Goal: Task Accomplishment & Management: Manage account settings

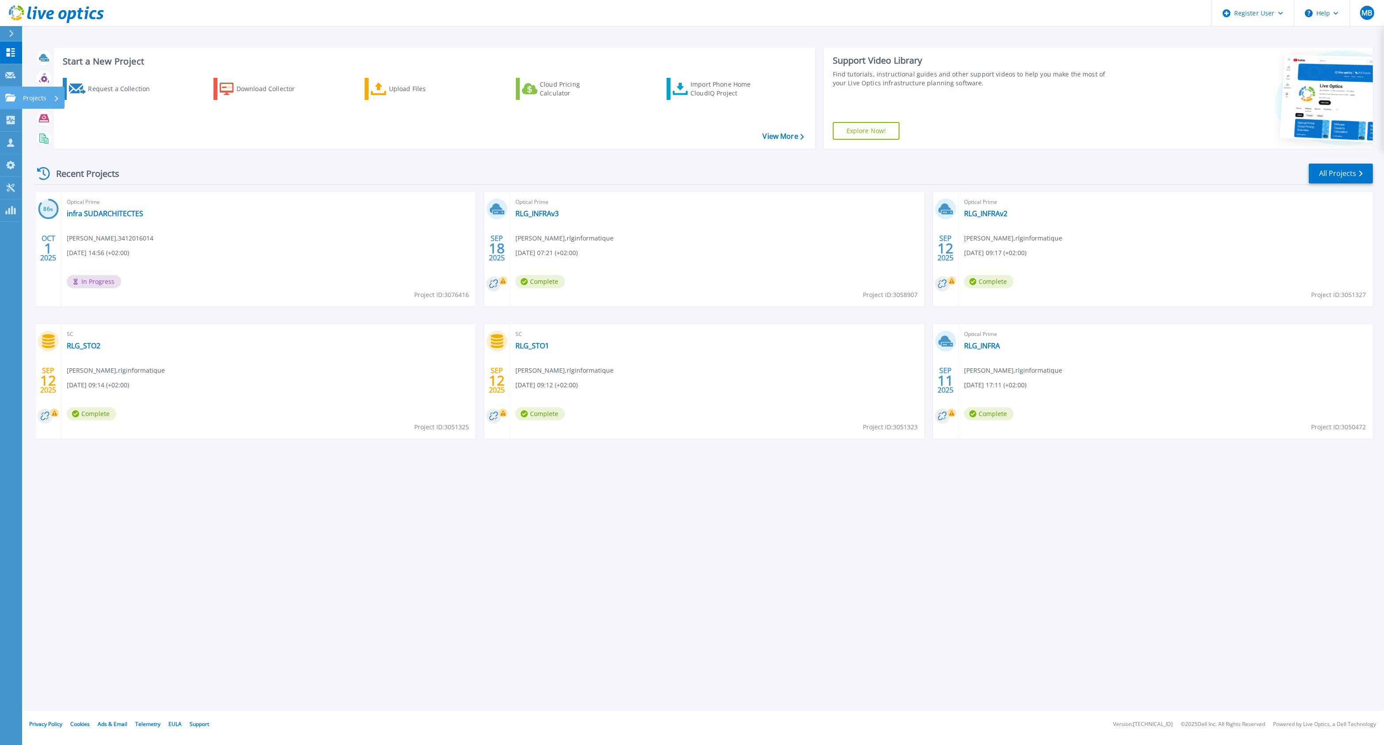
click at [11, 100] on icon at bounding box center [10, 98] width 11 height 8
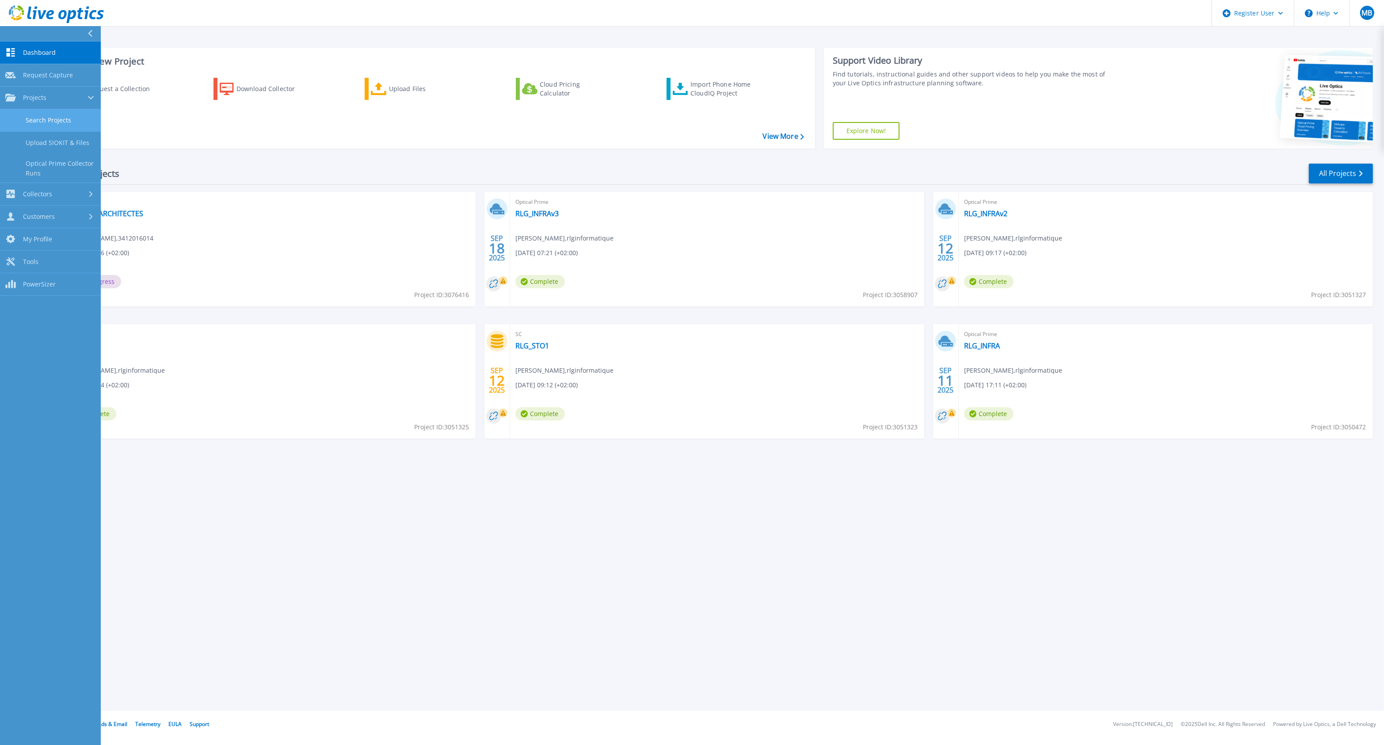
click at [46, 125] on link "Search Projects" at bounding box center [50, 120] width 101 height 23
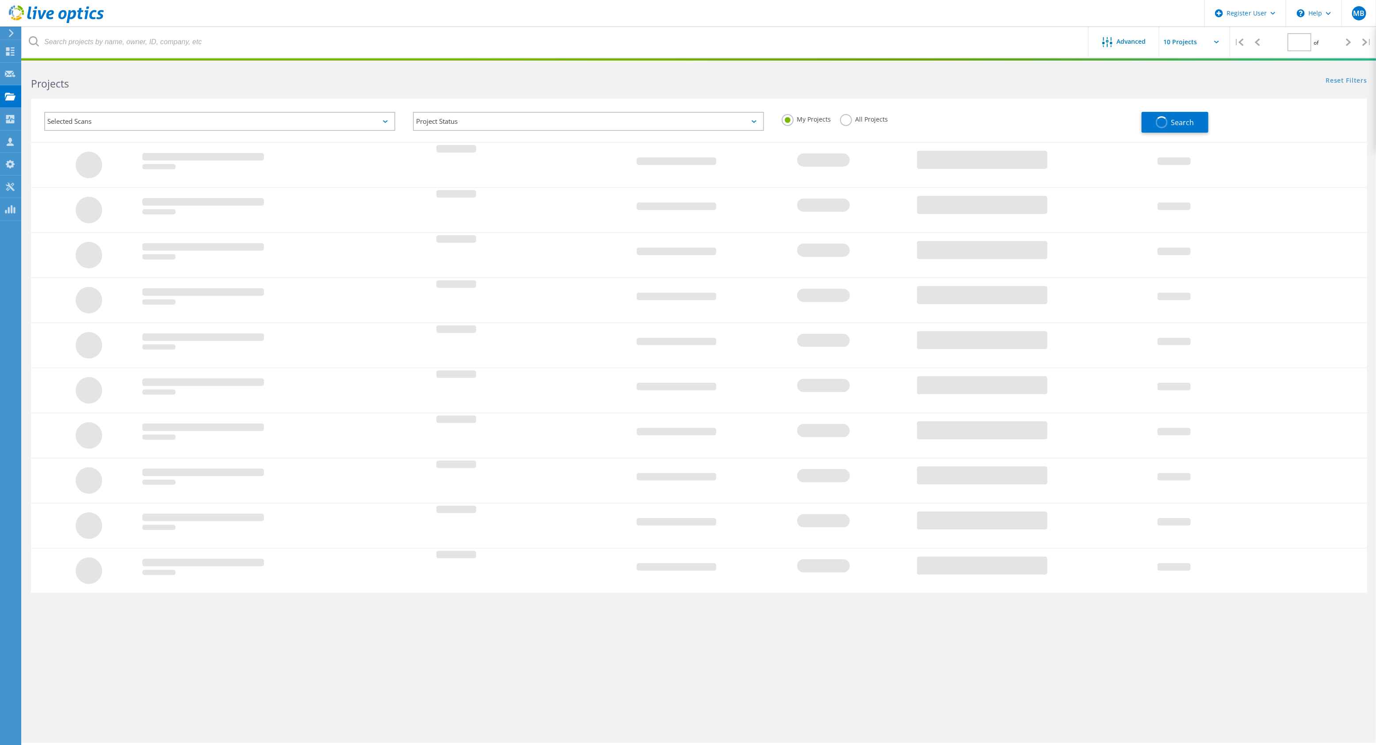
type input "1"
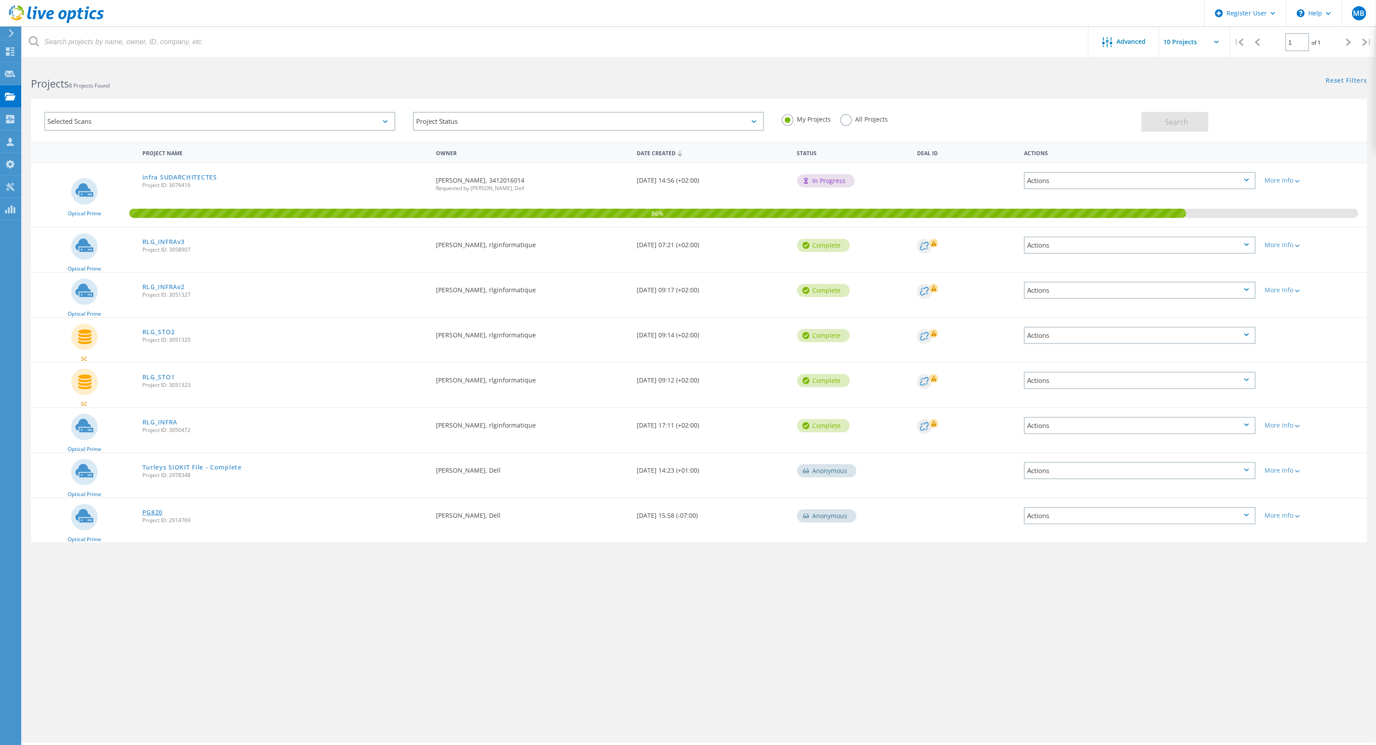
click at [153, 509] on link "PG820" at bounding box center [152, 512] width 21 height 6
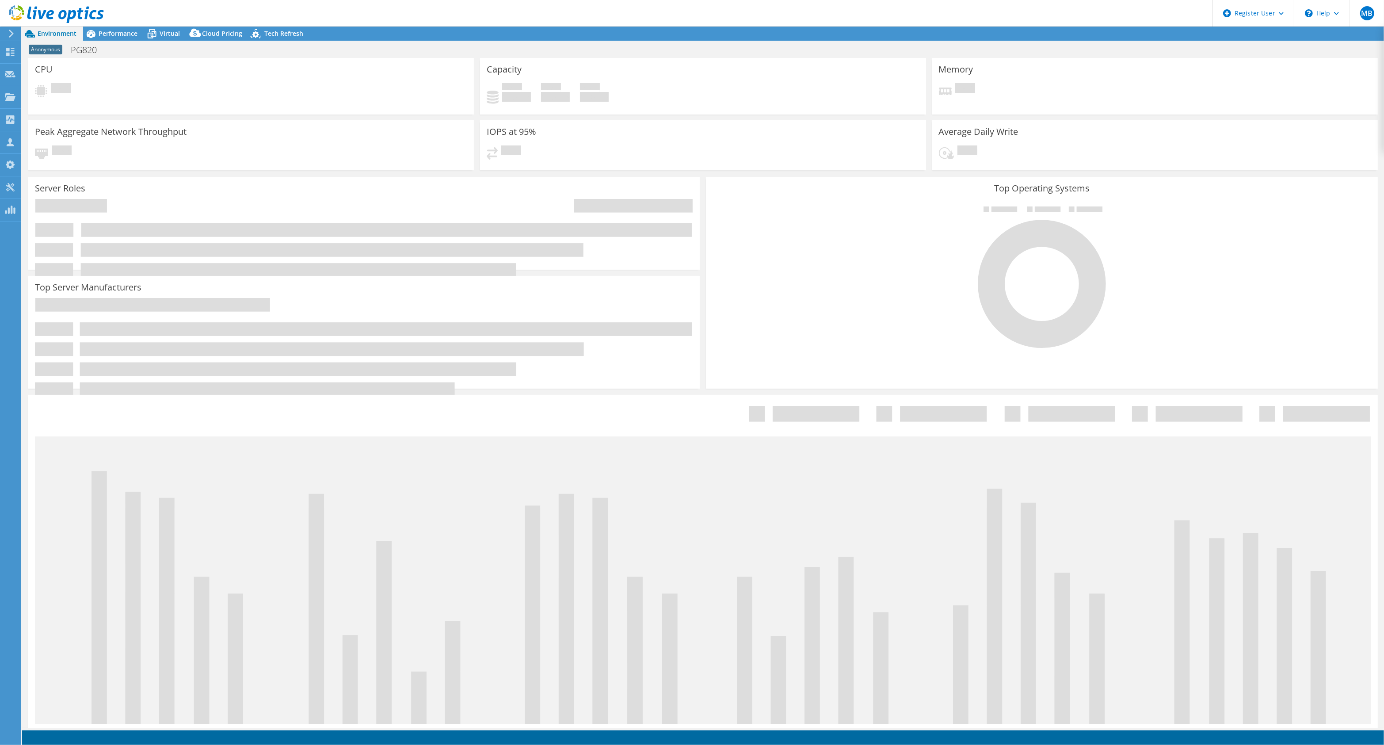
select select "USD"
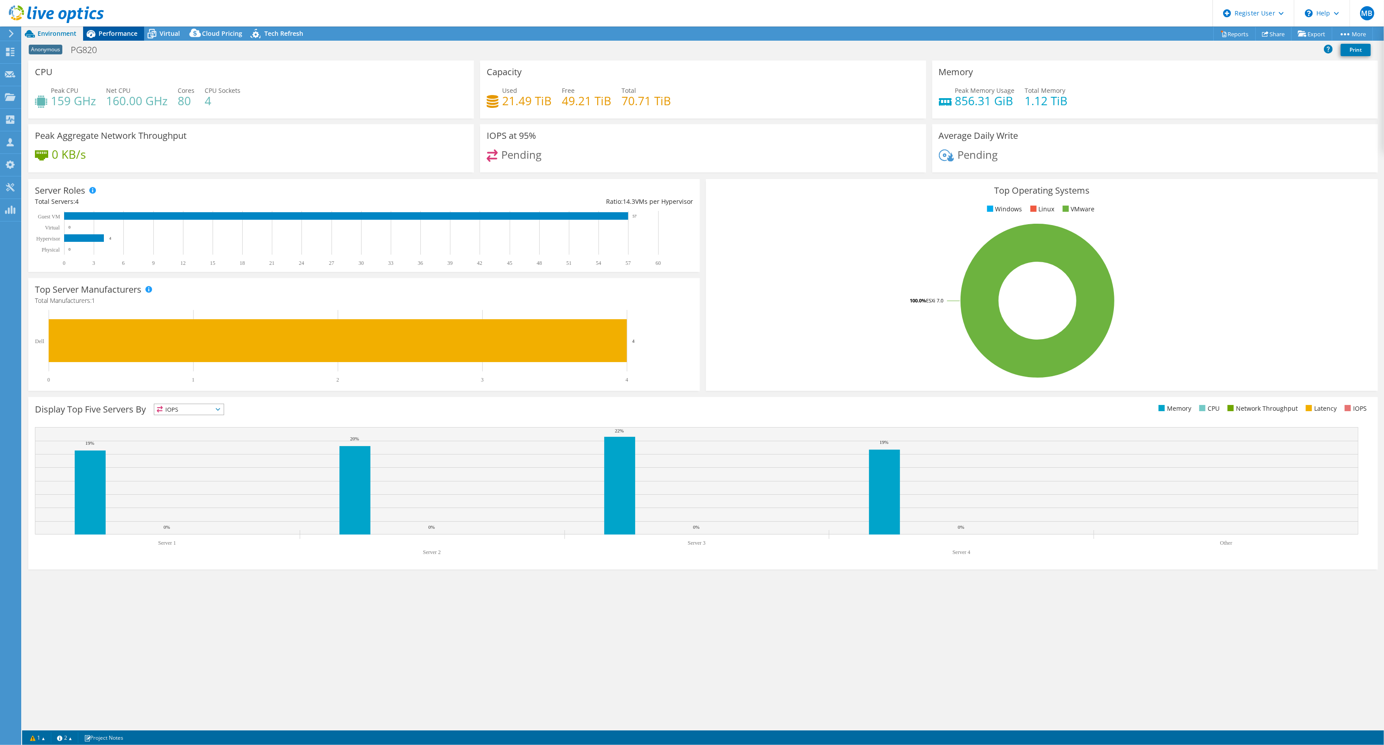
click at [118, 31] on span "Performance" at bounding box center [118, 33] width 39 height 8
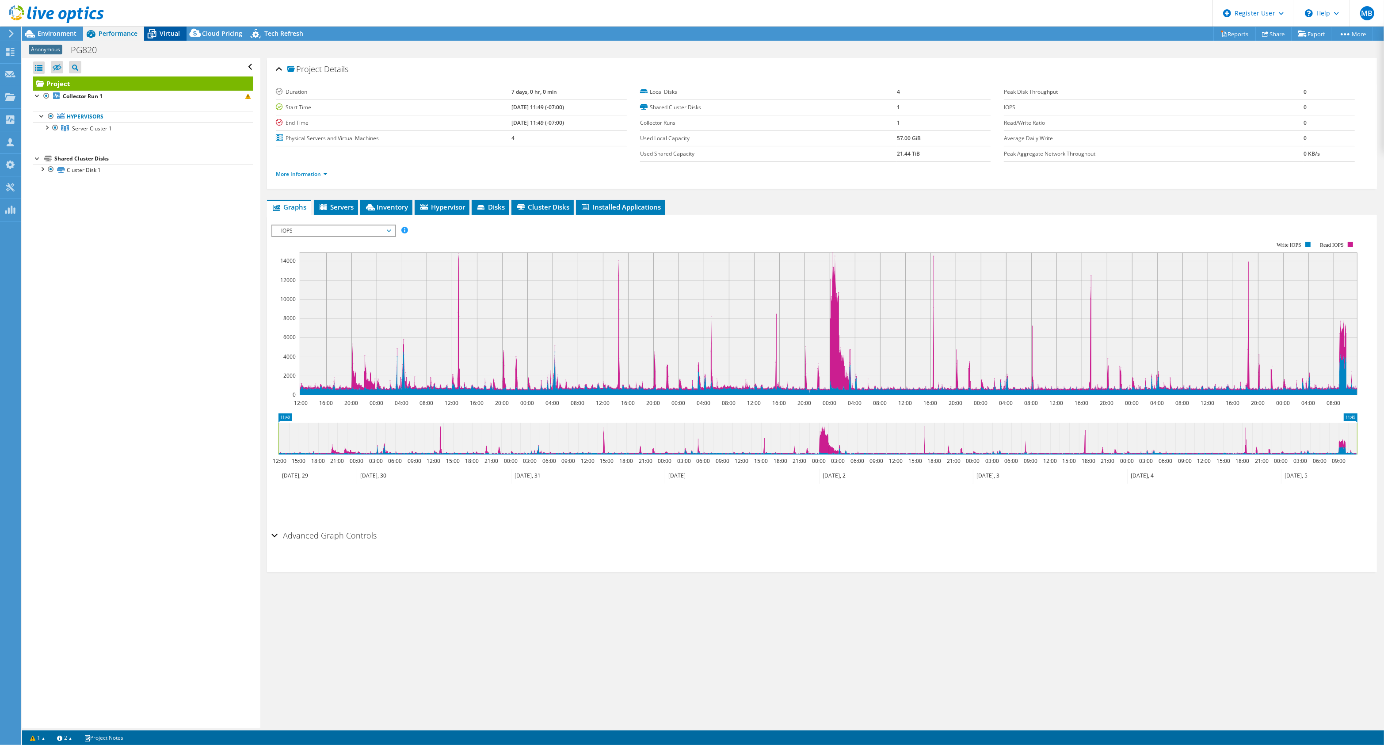
click at [156, 32] on icon at bounding box center [151, 33] width 15 height 15
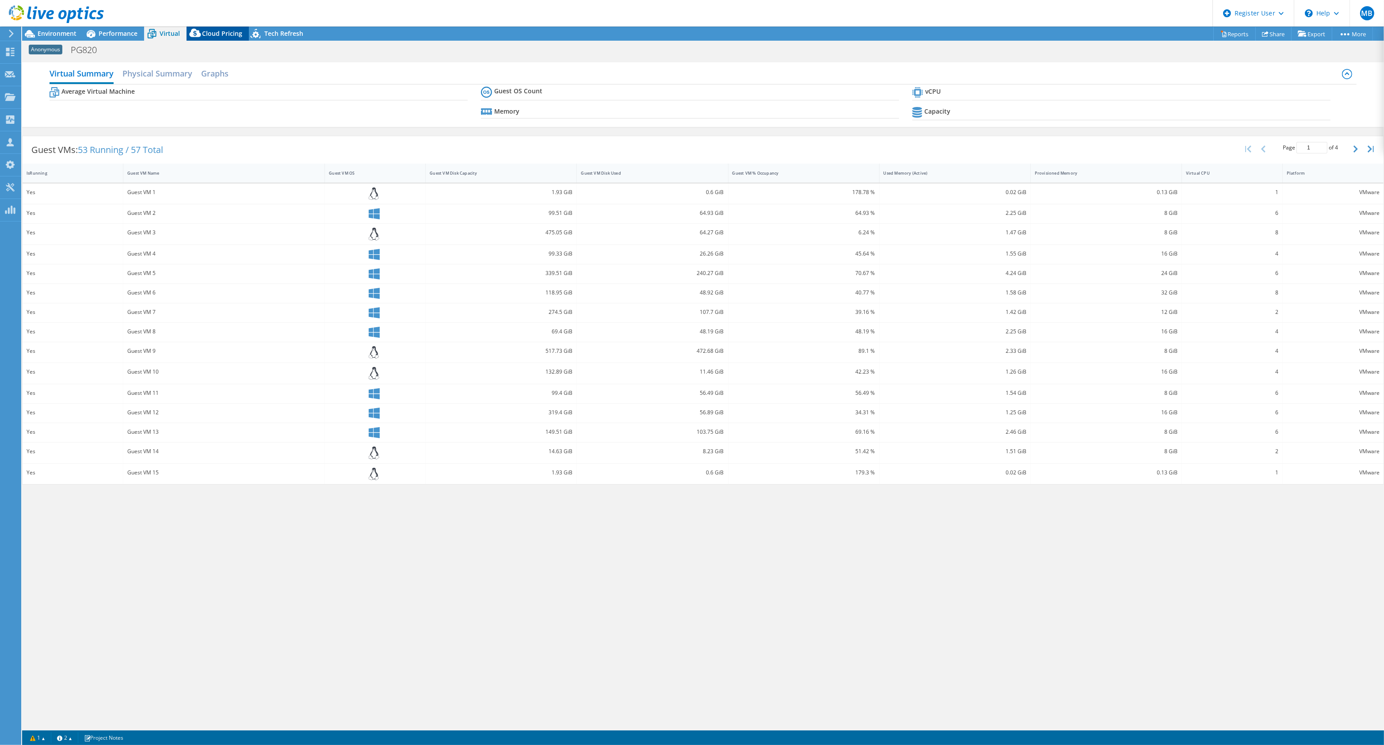
click at [216, 34] on span "Cloud Pricing" at bounding box center [222, 33] width 40 height 8
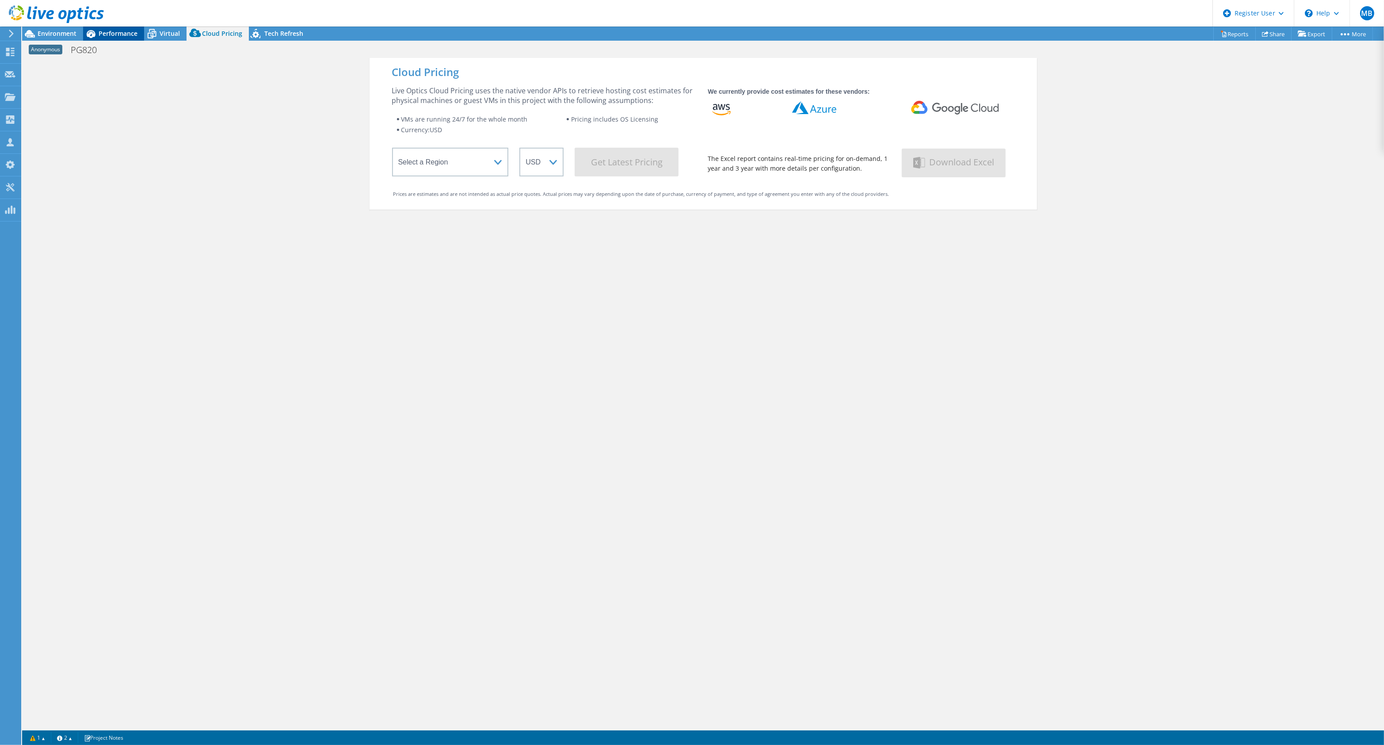
click at [88, 36] on icon at bounding box center [91, 34] width 9 height 8
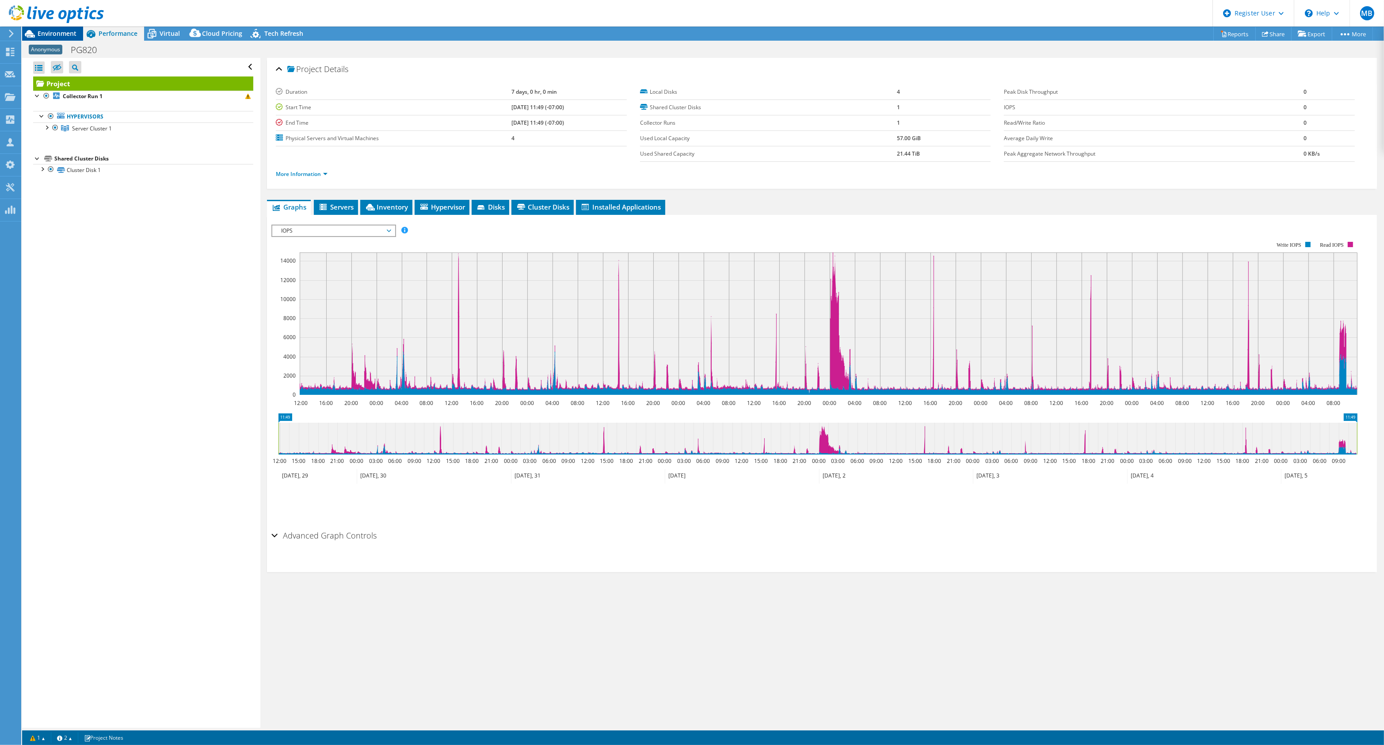
click at [67, 31] on span "Environment" at bounding box center [57, 33] width 39 height 8
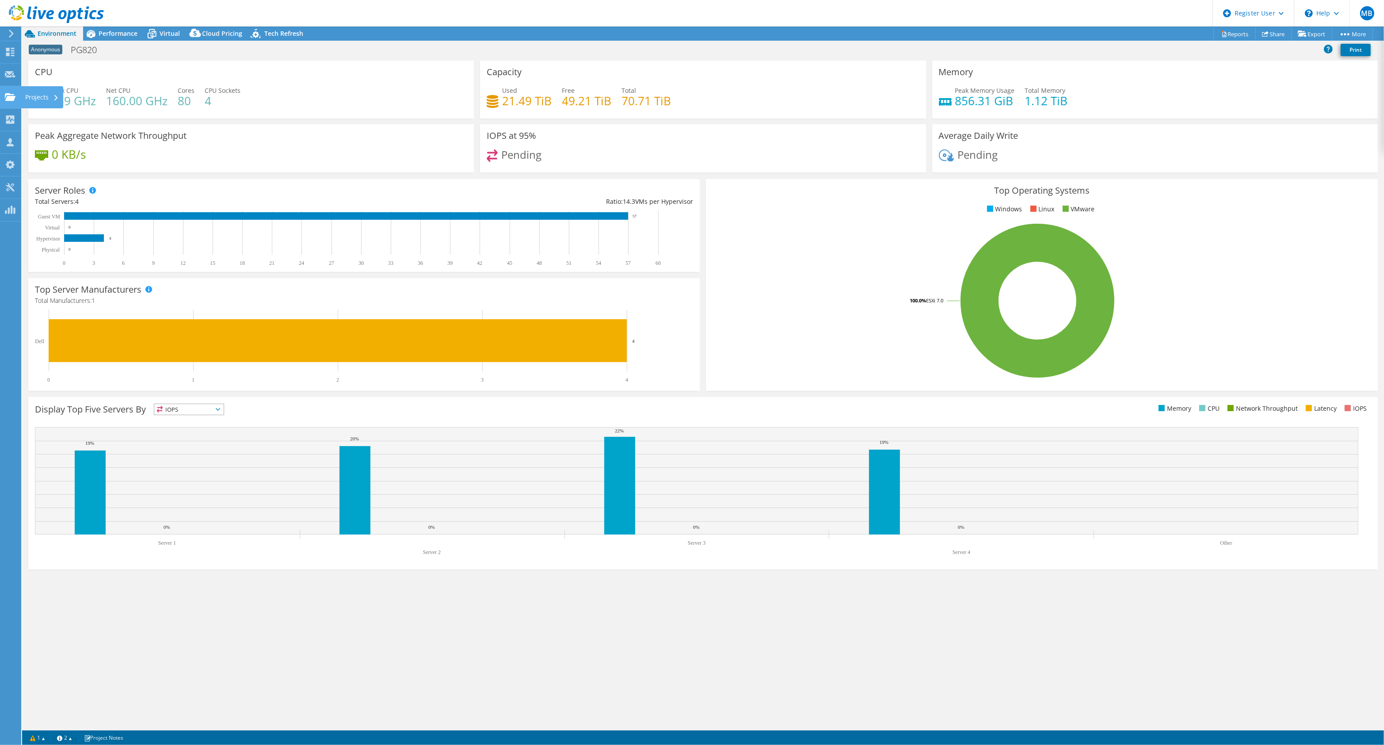
click at [12, 94] on use at bounding box center [10, 97] width 11 height 8
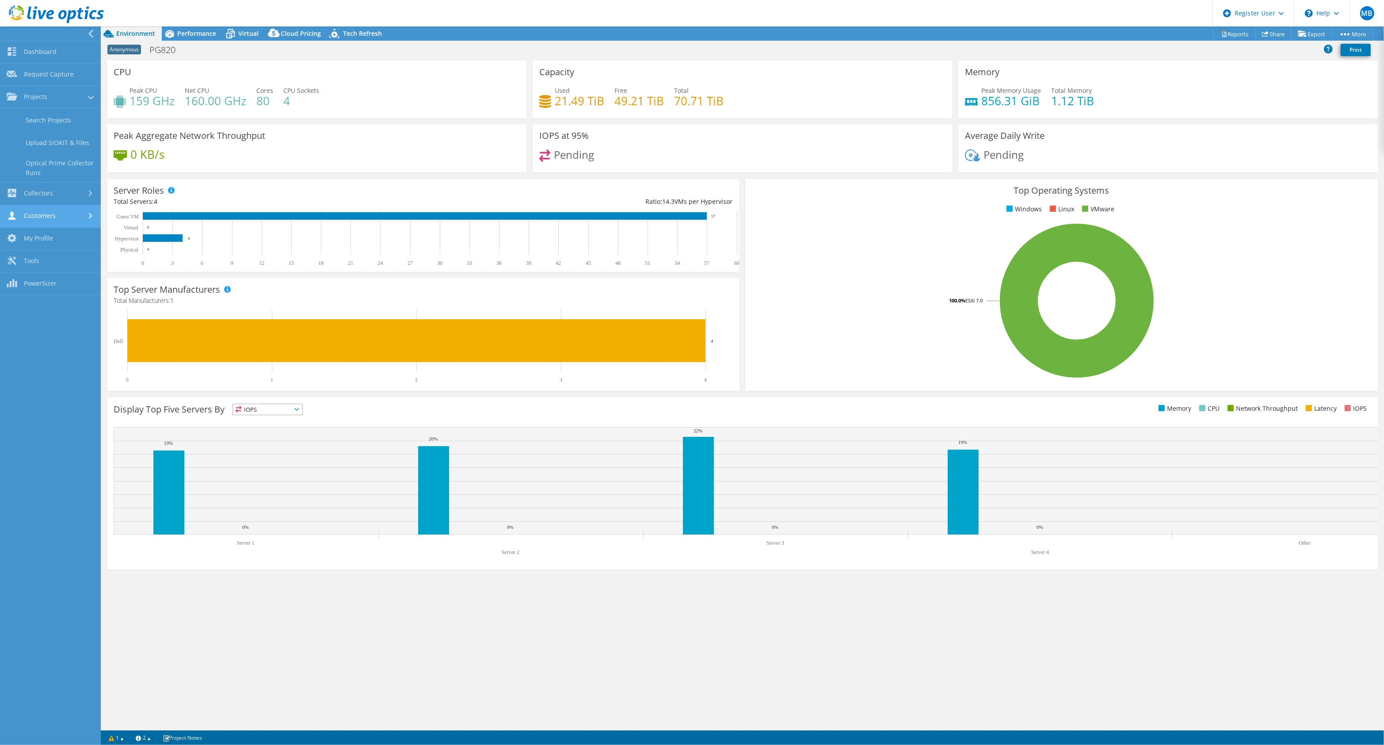
click at [65, 215] on link "Customers" at bounding box center [50, 216] width 101 height 23
click at [47, 116] on link "Collectors" at bounding box center [50, 120] width 101 height 23
click at [41, 162] on link "Dossier" at bounding box center [50, 165] width 101 height 23
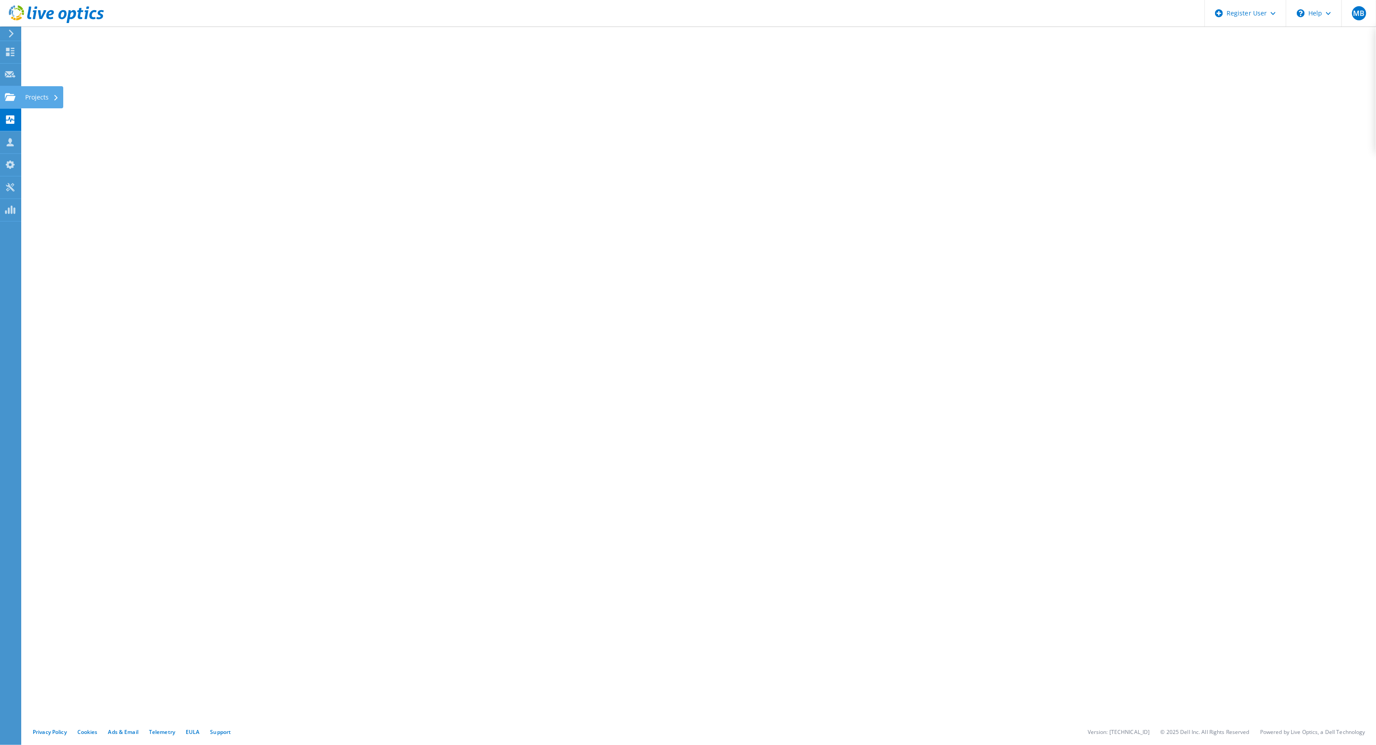
click at [9, 98] on use at bounding box center [10, 97] width 11 height 8
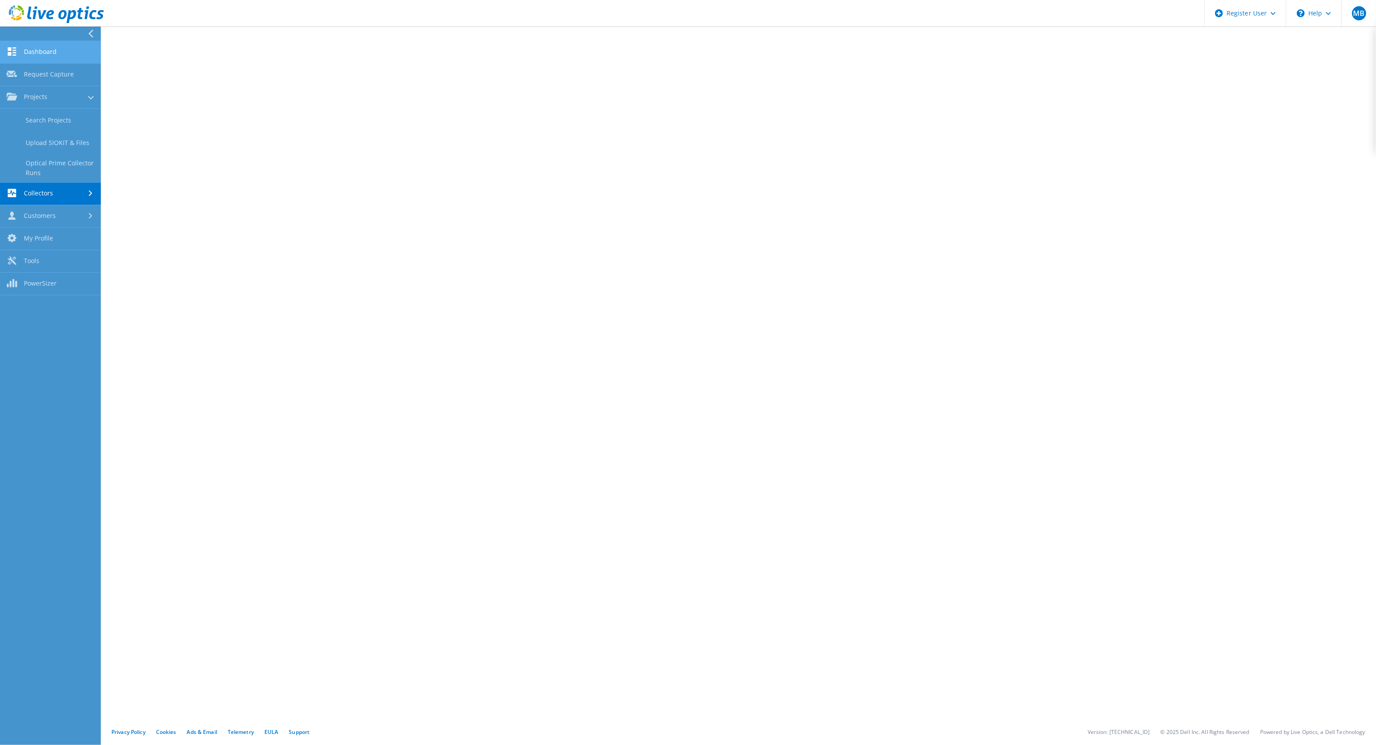
click at [55, 53] on link "Dashboard" at bounding box center [50, 52] width 101 height 23
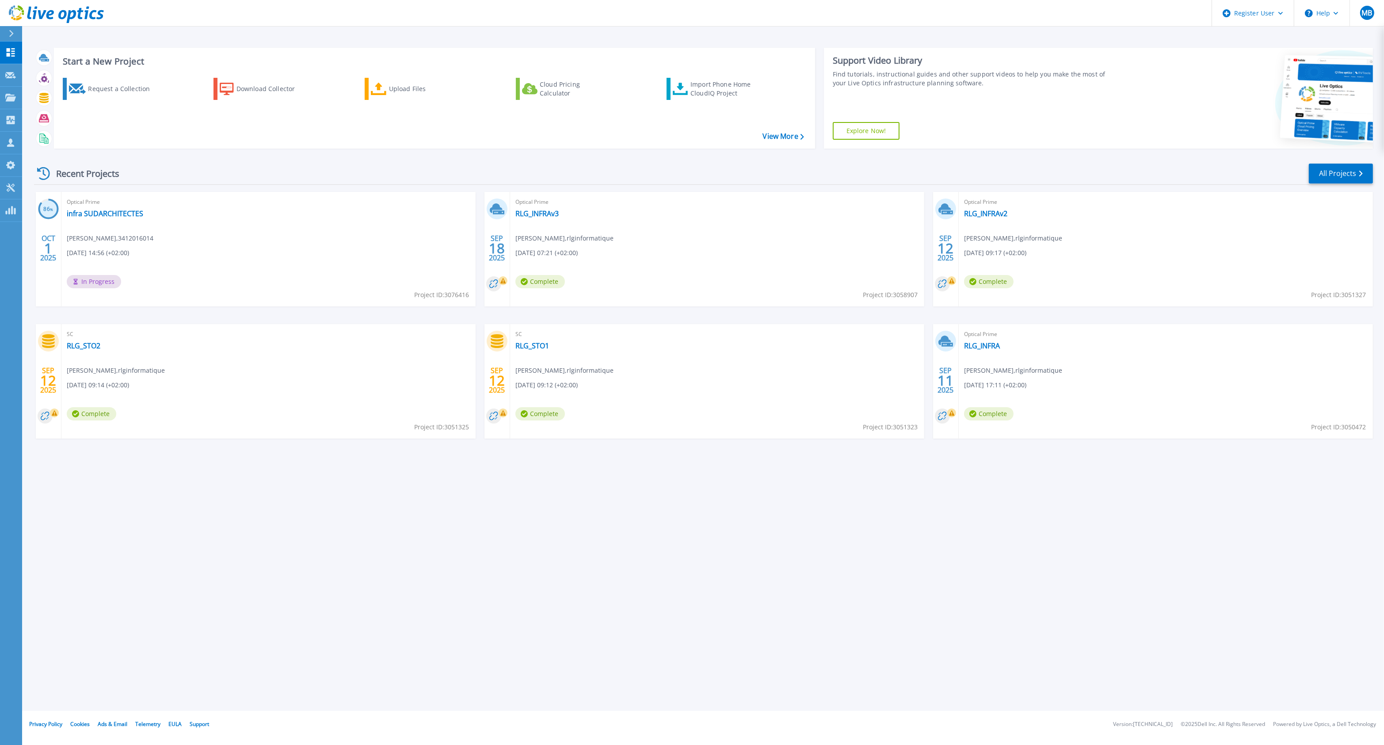
drag, startPoint x: 73, startPoint y: 346, endPoint x: 227, endPoint y: 432, distance: 176.2
click at [343, 482] on div "Start a New Project Request a Collection Download Collector Upload Files Cloud …" at bounding box center [703, 355] width 1362 height 711
click at [11, 102] on link "Projects Projects" at bounding box center [11, 98] width 22 height 23
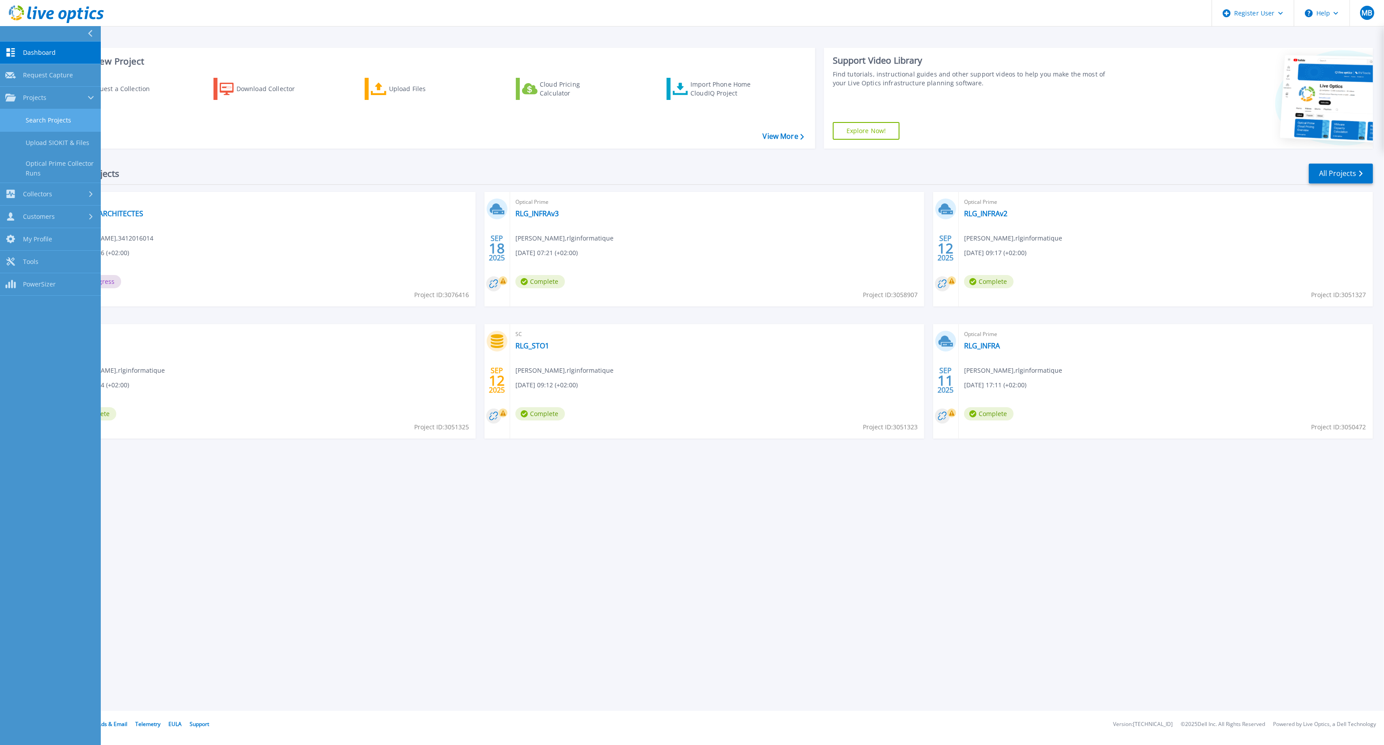
click at [57, 122] on link "Search Projects" at bounding box center [50, 120] width 101 height 23
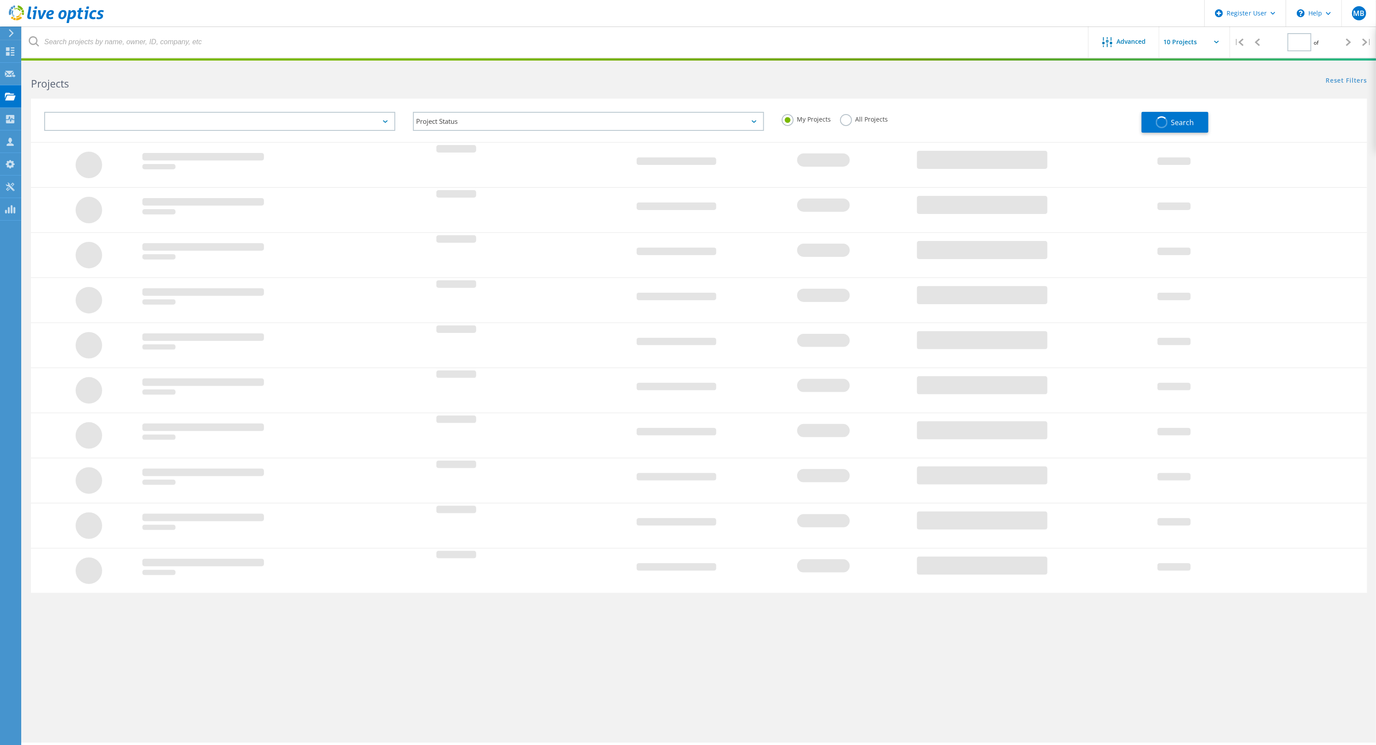
type input "1"
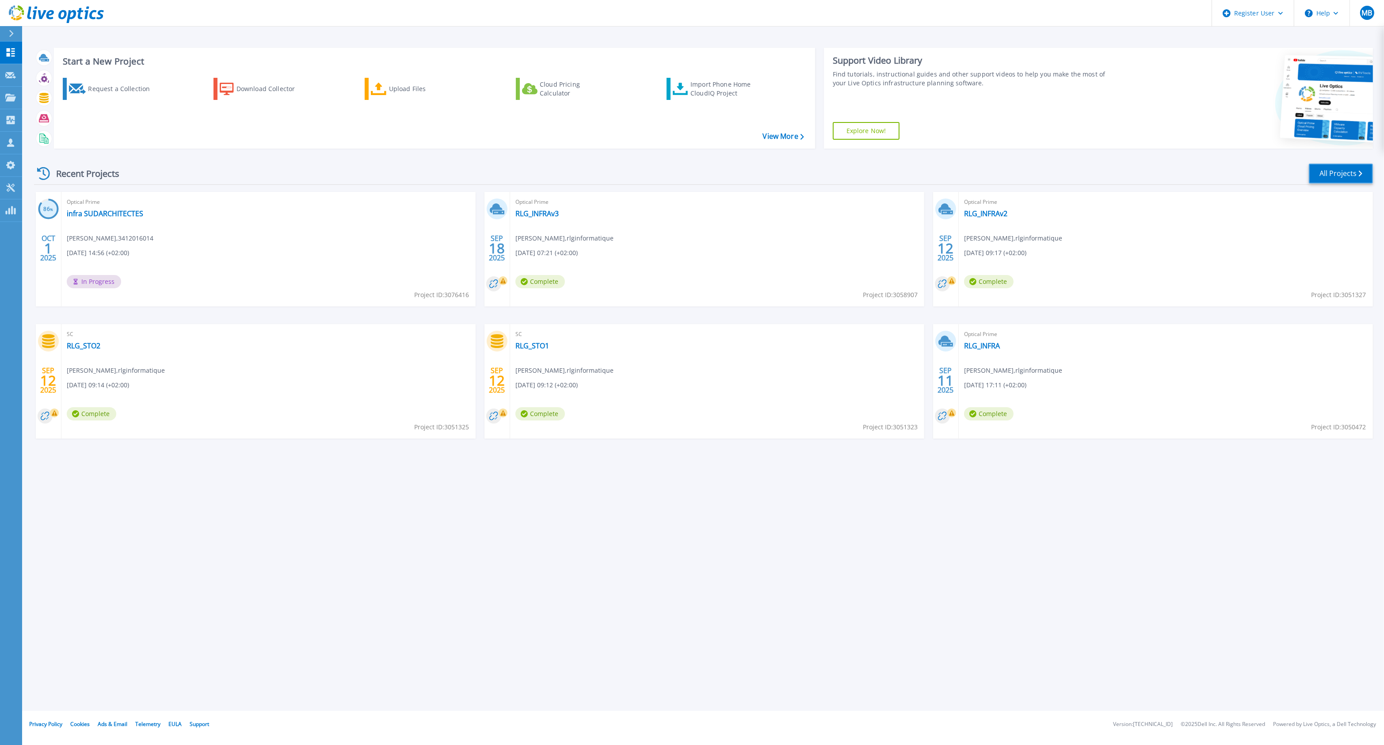
click at [1331, 178] on link "All Projects" at bounding box center [1341, 174] width 64 height 20
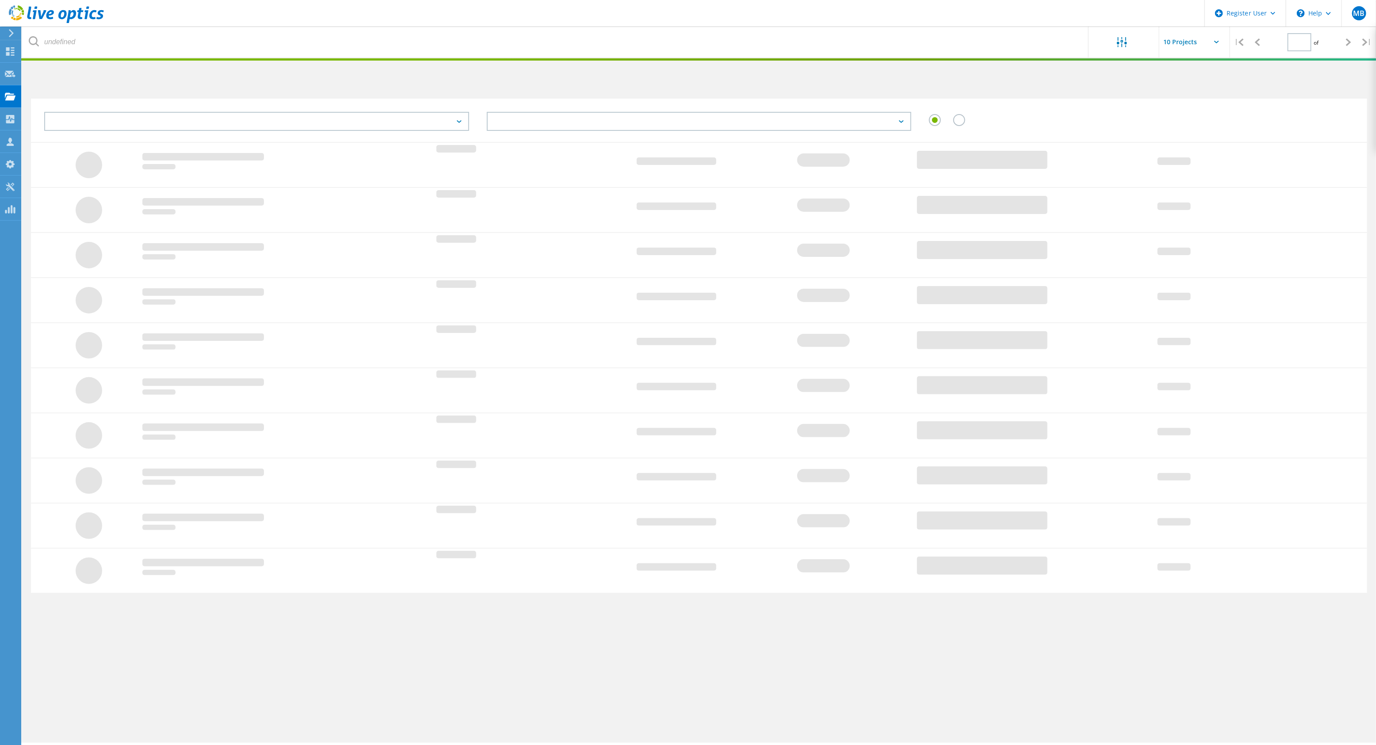
type input "1"
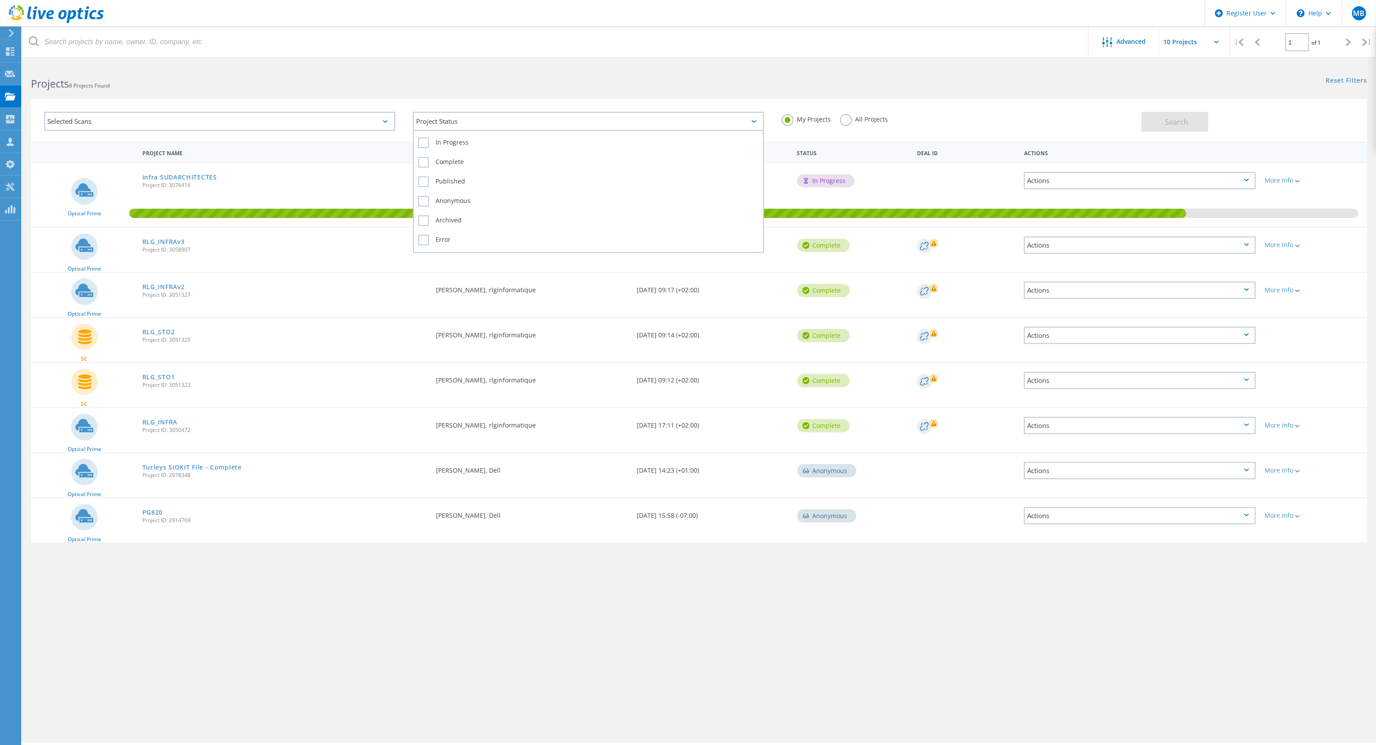
click at [496, 117] on div "Project Status" at bounding box center [588, 121] width 351 height 19
click at [843, 120] on label "All Projects" at bounding box center [864, 118] width 48 height 8
click at [0, 0] on input "All Projects" at bounding box center [0, 0] width 0 height 0
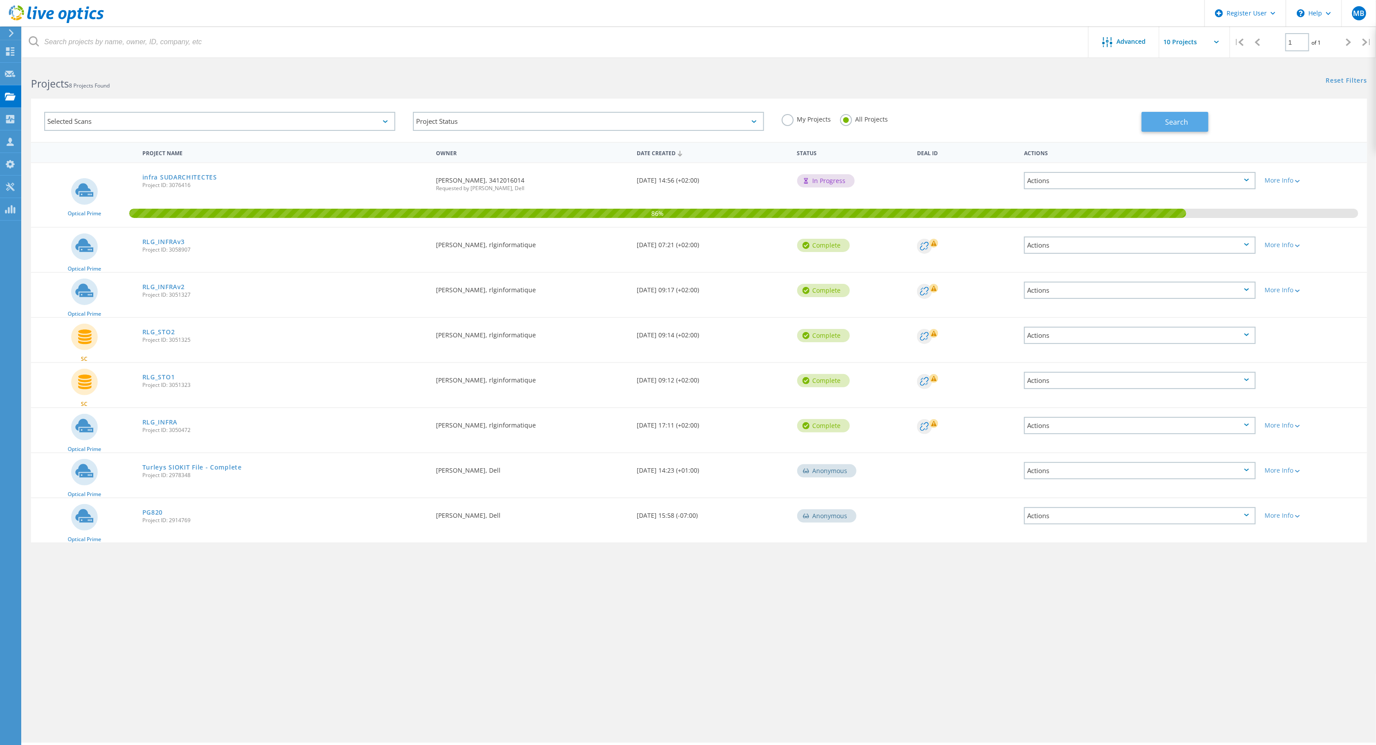
click at [1166, 125] on span "Search" at bounding box center [1176, 122] width 23 height 10
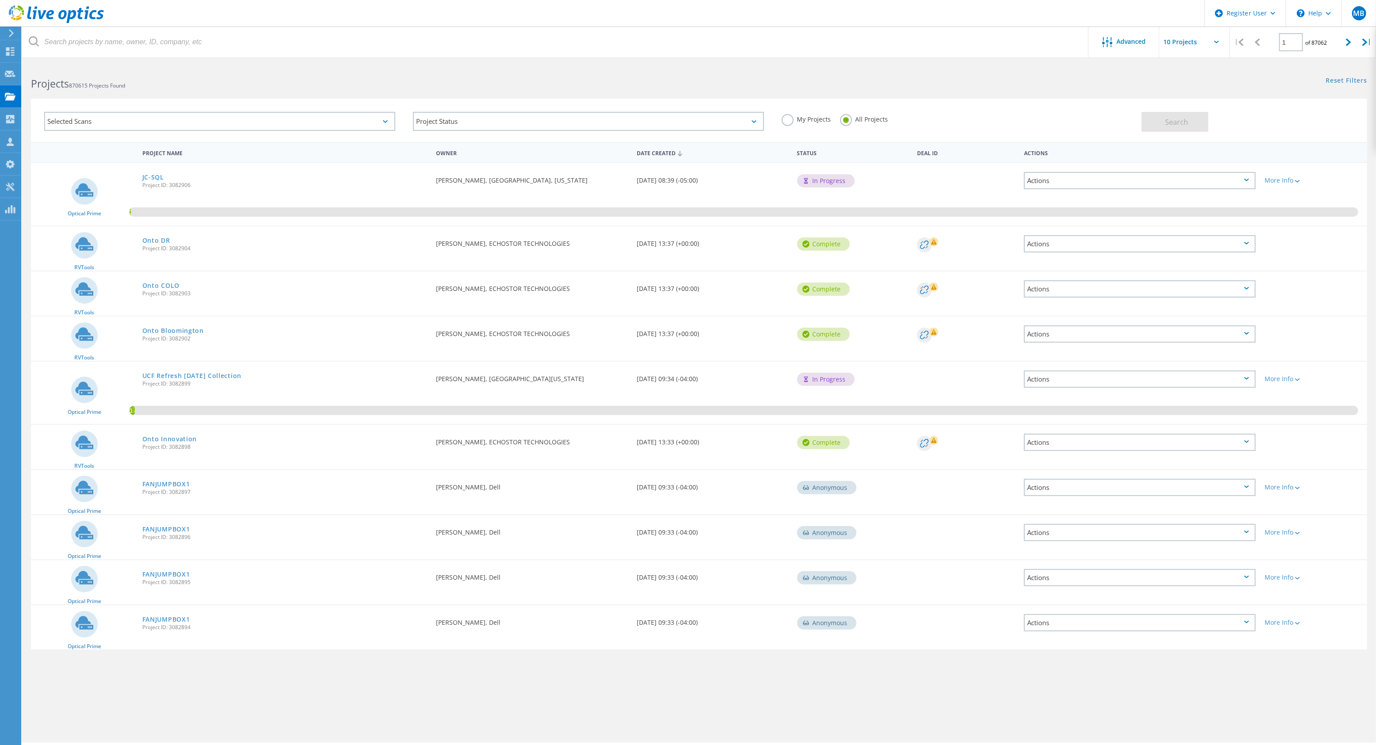
click at [783, 122] on label "My Projects" at bounding box center [807, 118] width 50 height 8
click at [0, 0] on input "My Projects" at bounding box center [0, 0] width 0 height 0
click at [1165, 122] on span "Search" at bounding box center [1176, 122] width 23 height 10
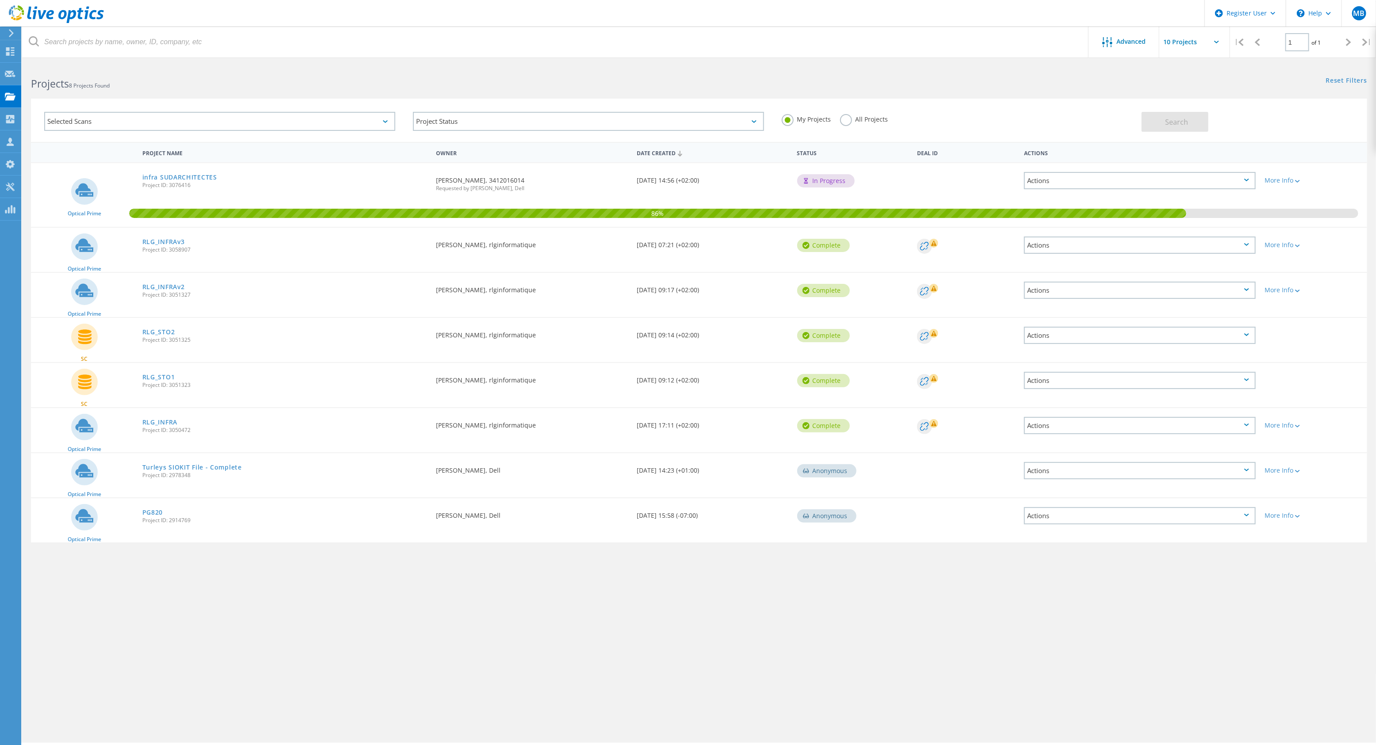
click at [368, 118] on div "Selected Scans" at bounding box center [219, 121] width 351 height 19
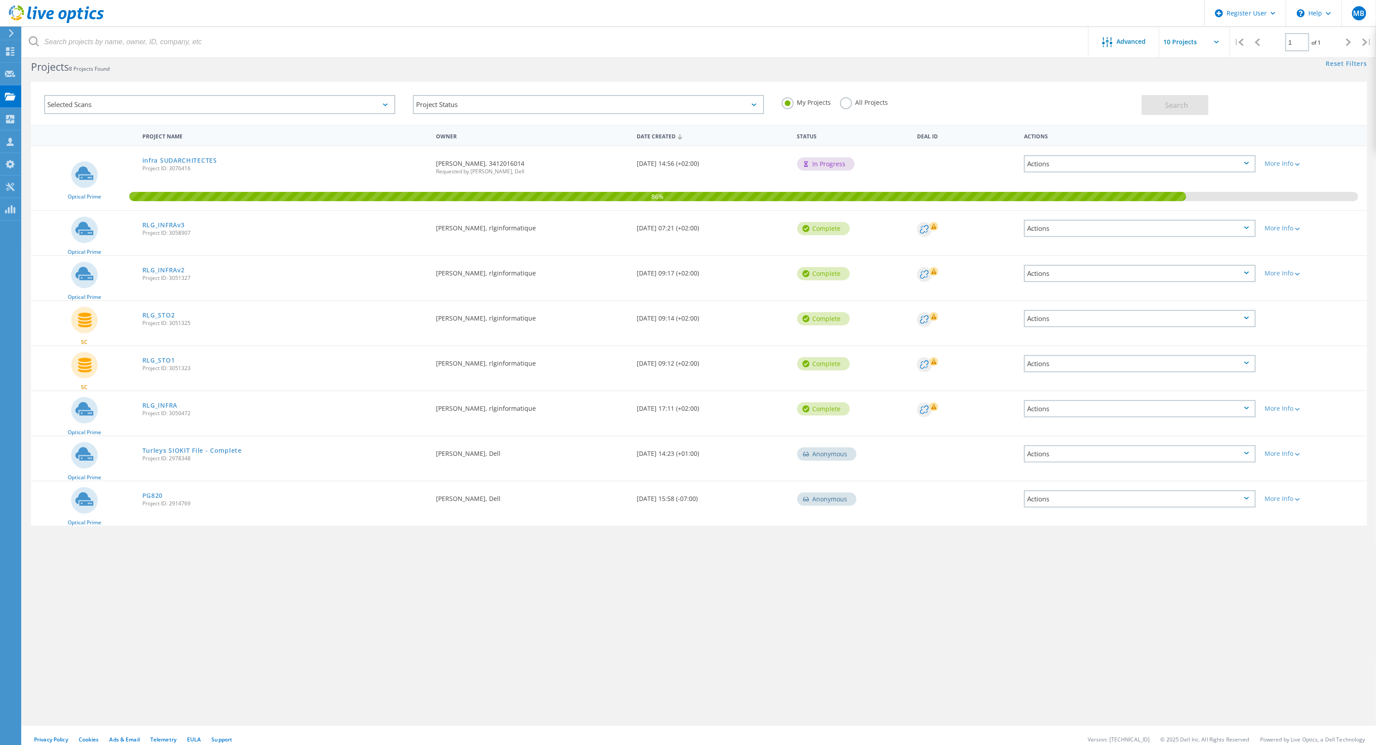
scroll to position [24, 0]
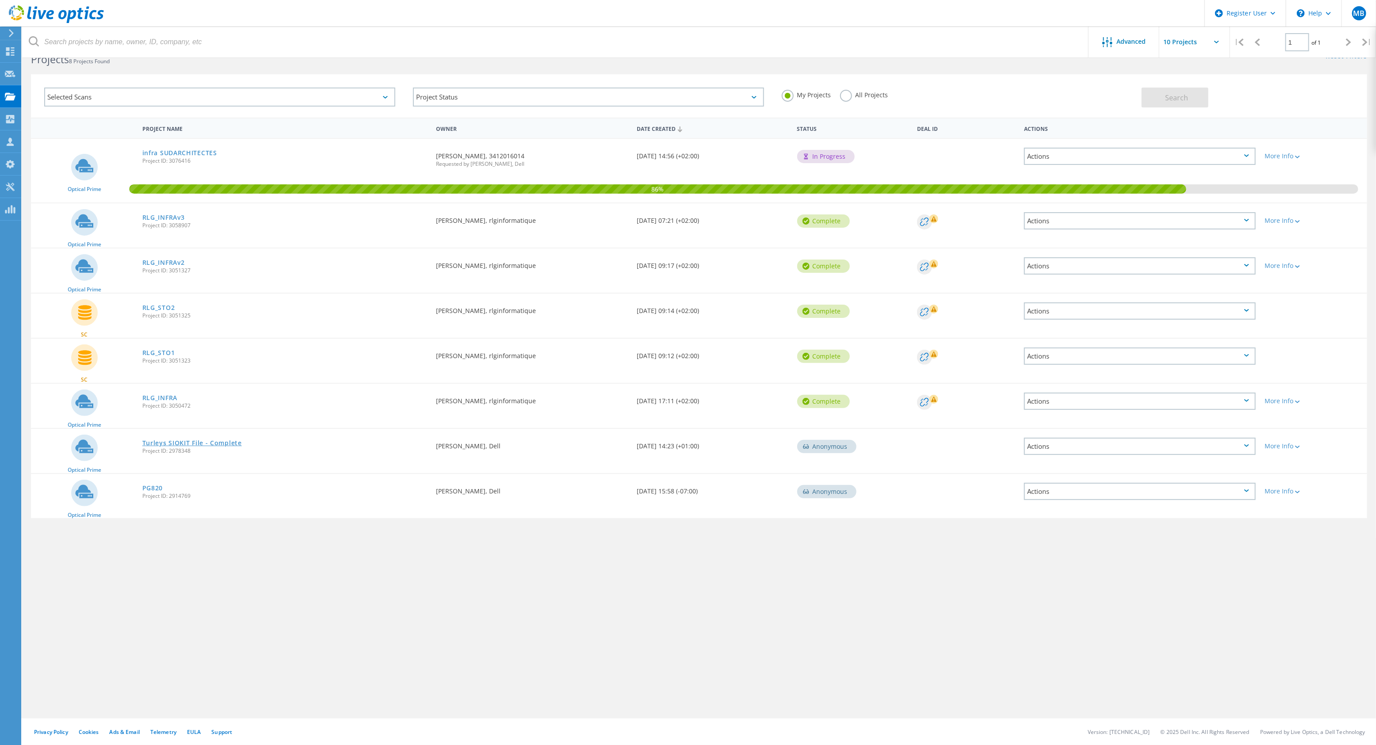
click at [219, 442] on link "Turleys SIOKIT File - Complete" at bounding box center [191, 443] width 99 height 6
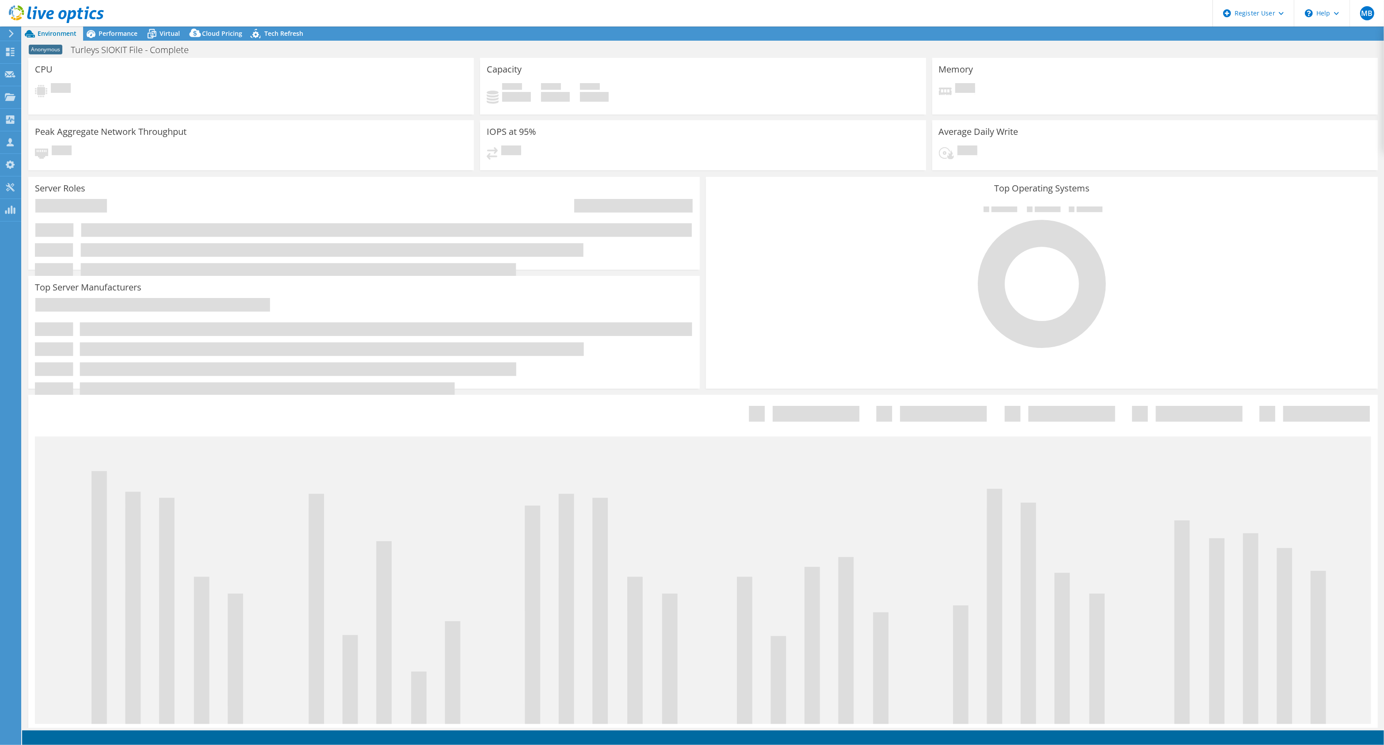
select select "USD"
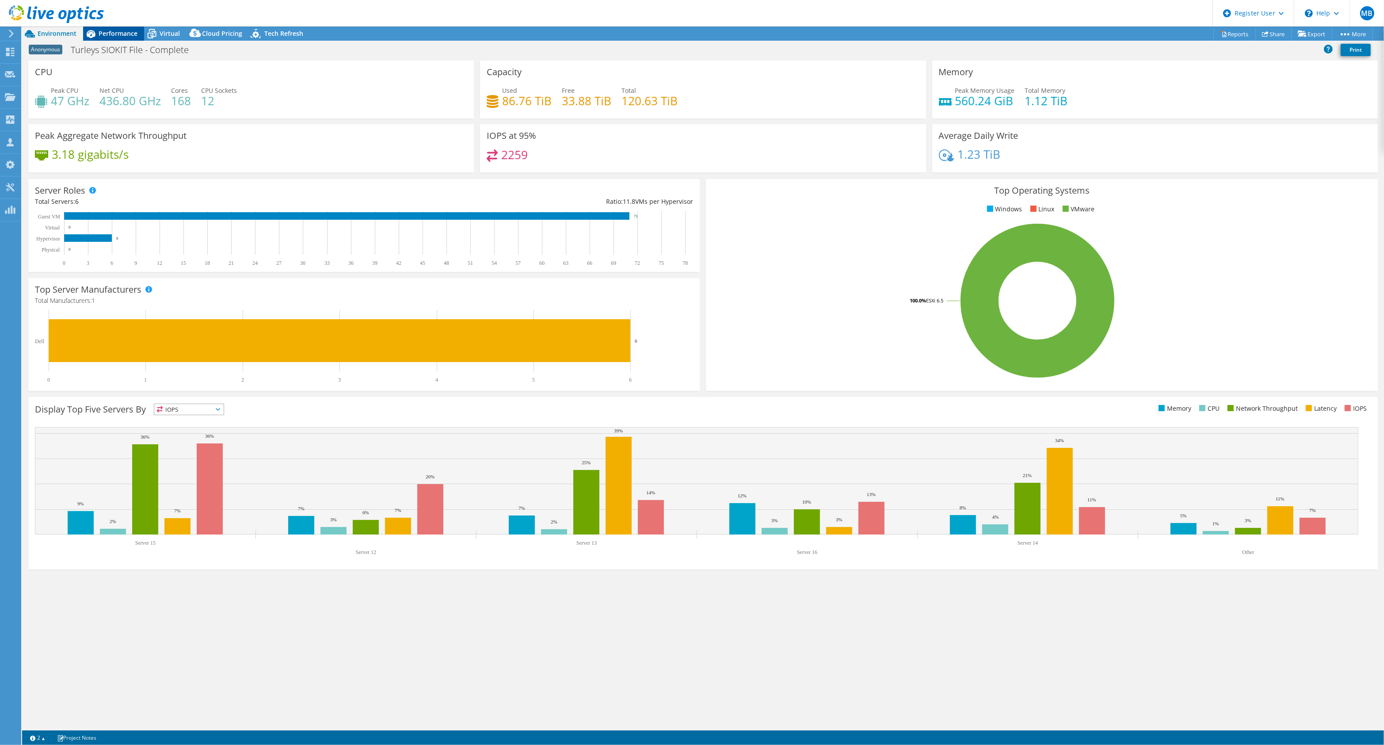
click at [120, 27] on div "Performance" at bounding box center [113, 34] width 61 height 14
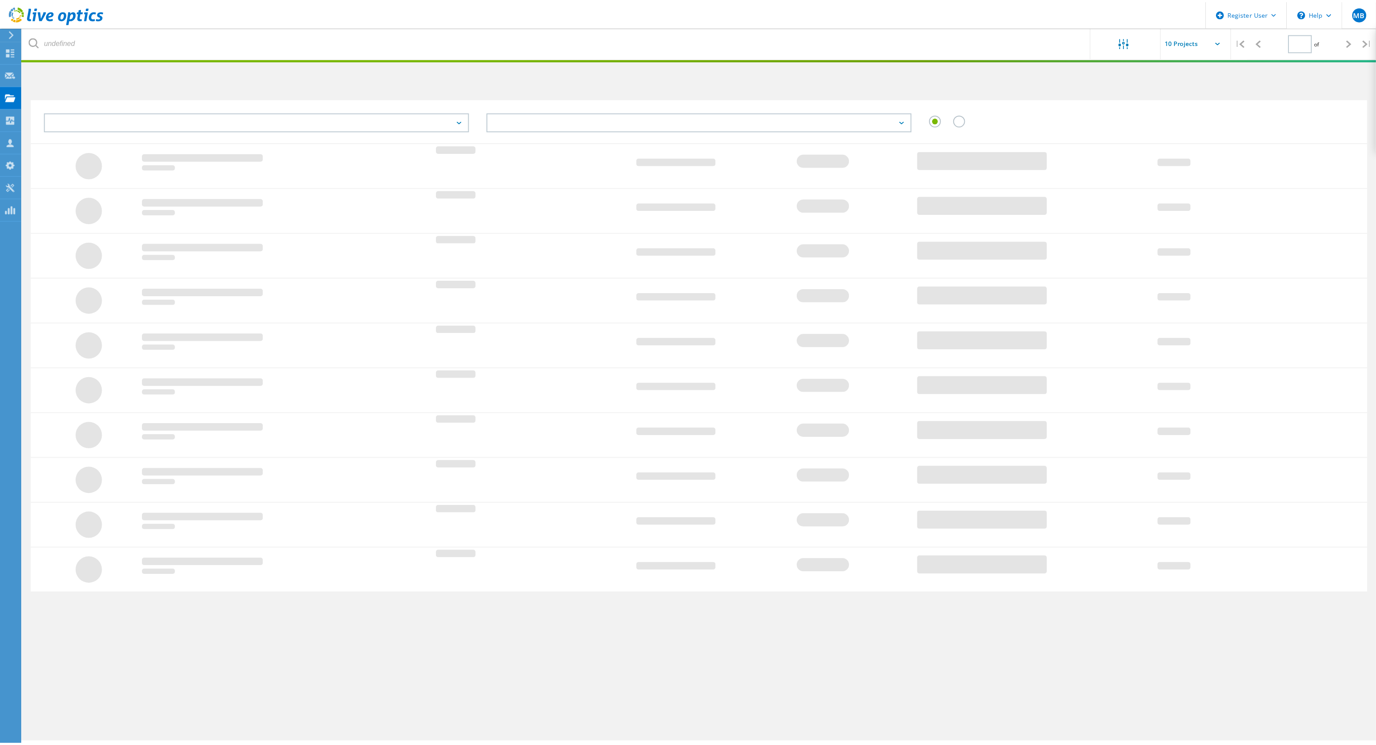
scroll to position [24, 0]
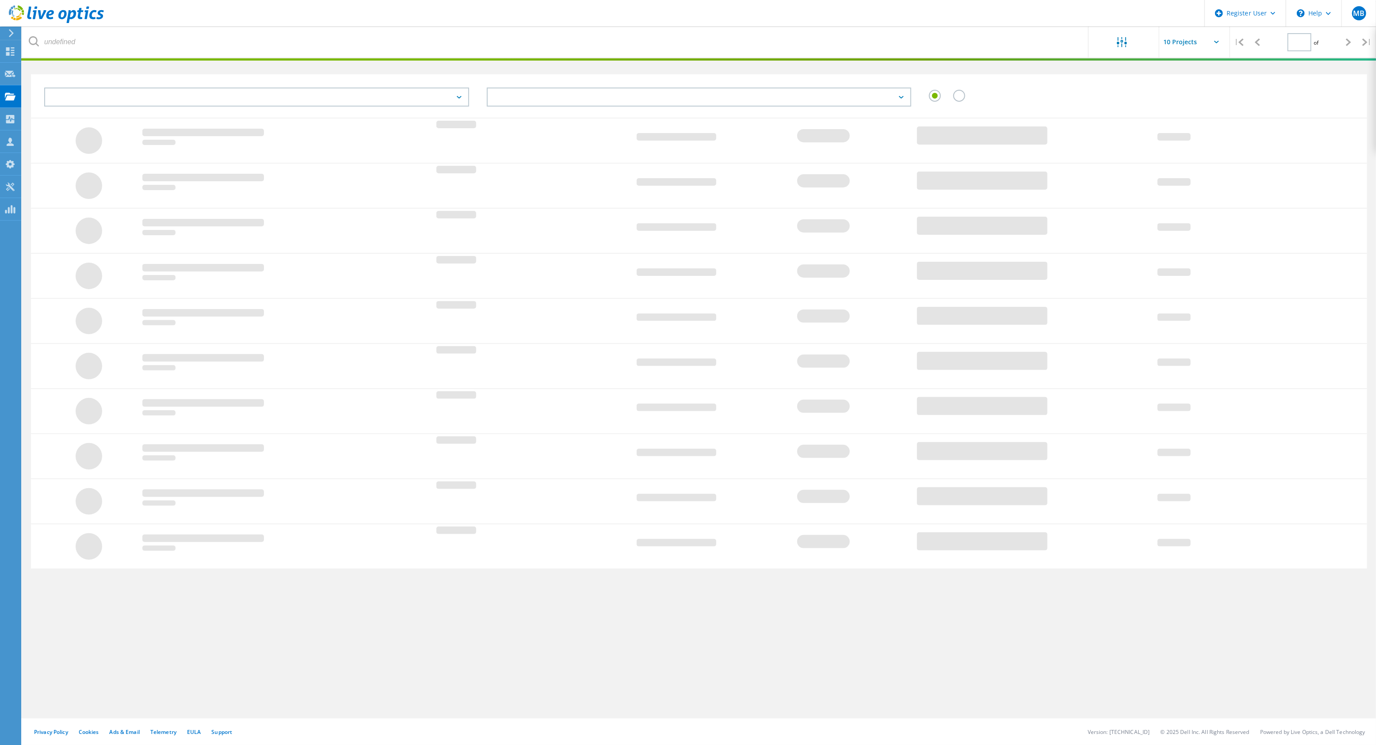
type input "1"
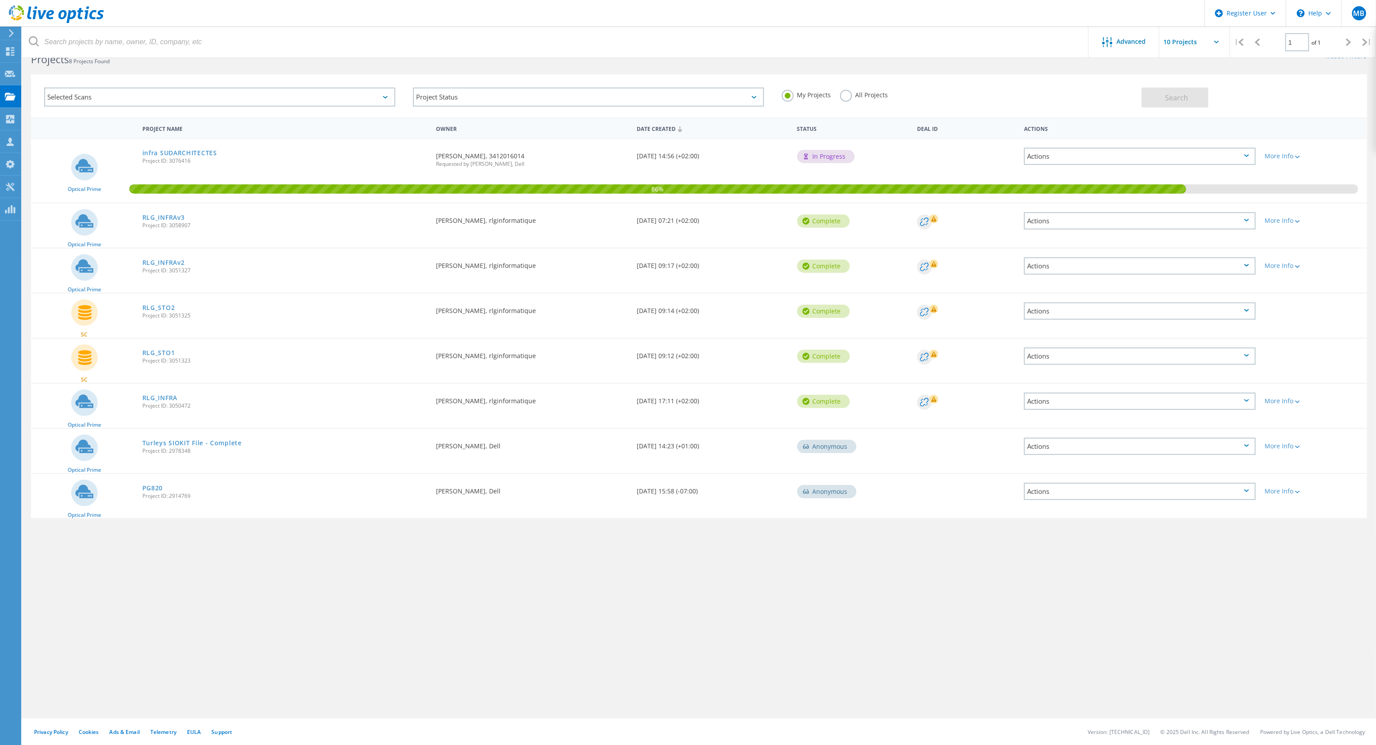
click at [1194, 44] on input "text" at bounding box center [1203, 42] width 88 height 31
click at [1300, 84] on div "Search" at bounding box center [1251, 93] width 221 height 29
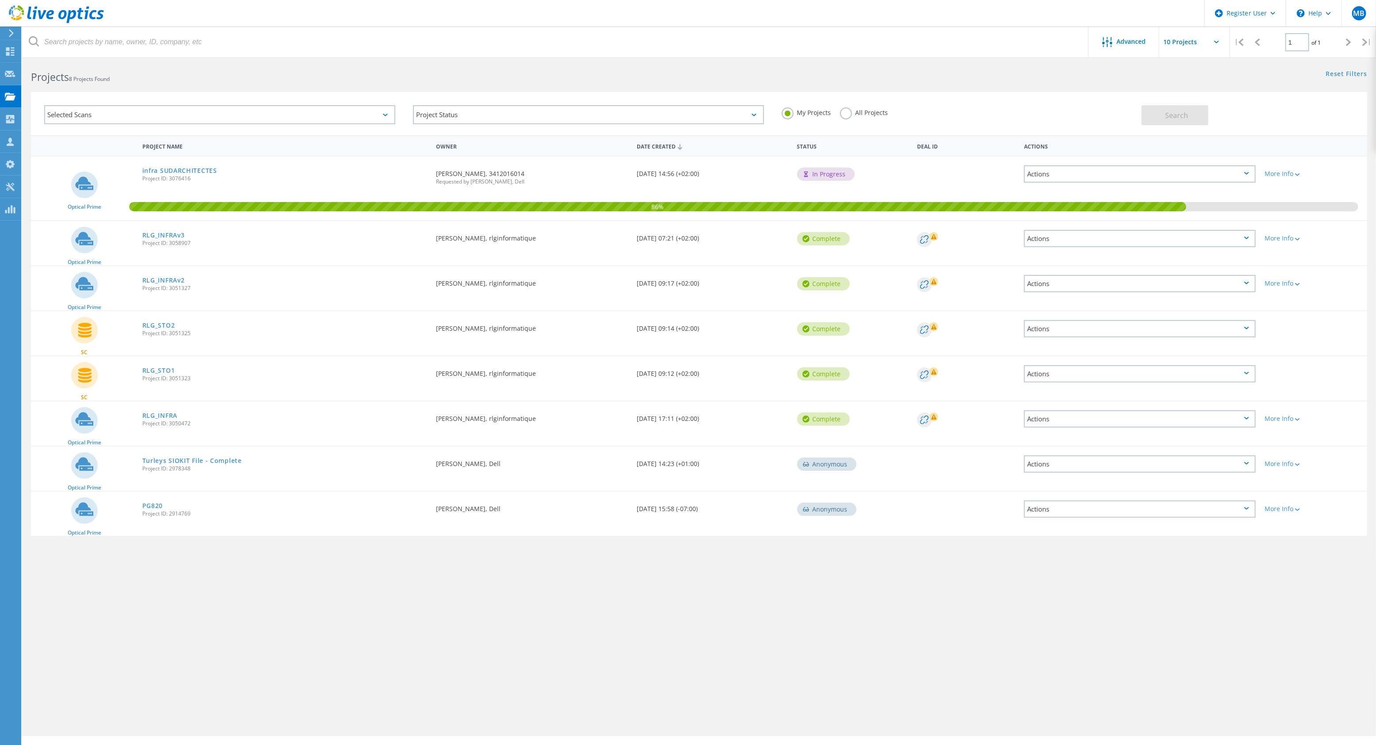
scroll to position [0, 0]
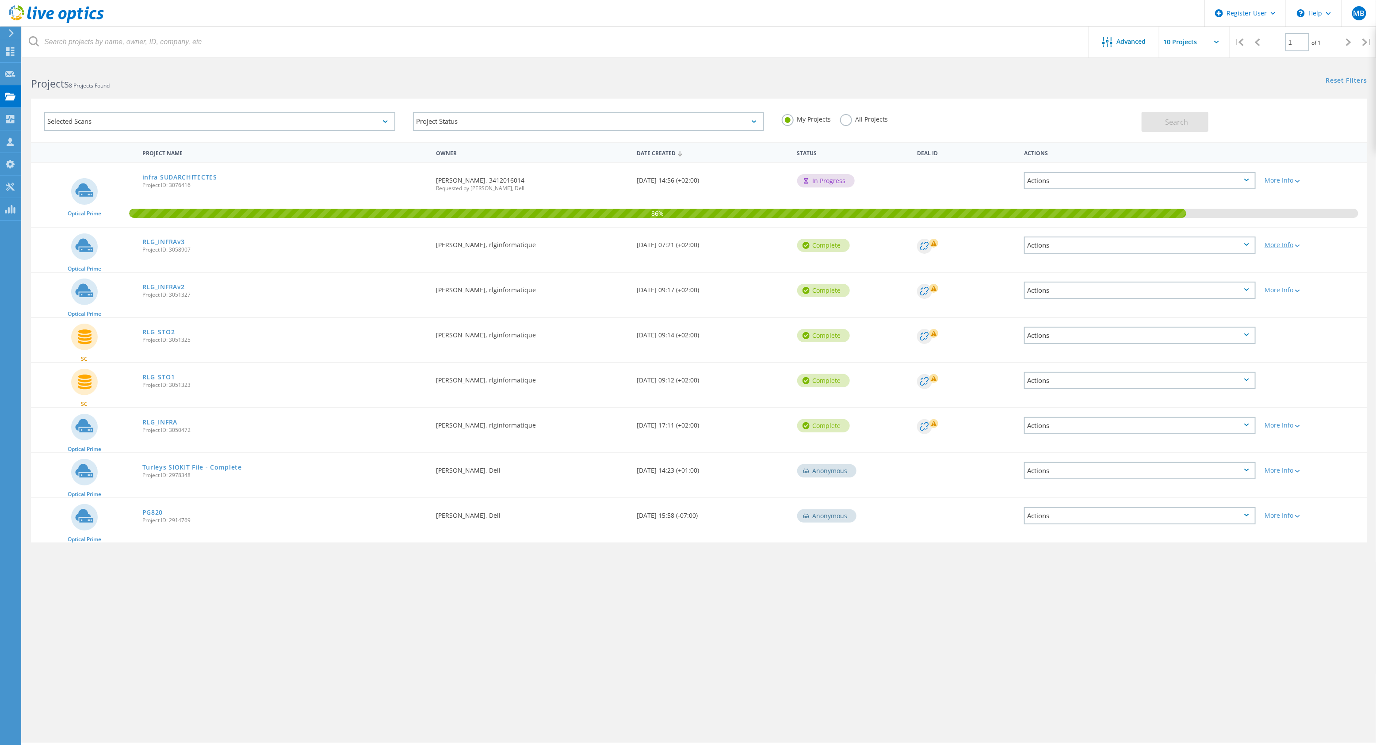
click at [1288, 244] on div "More Info" at bounding box center [1313, 245] width 98 height 6
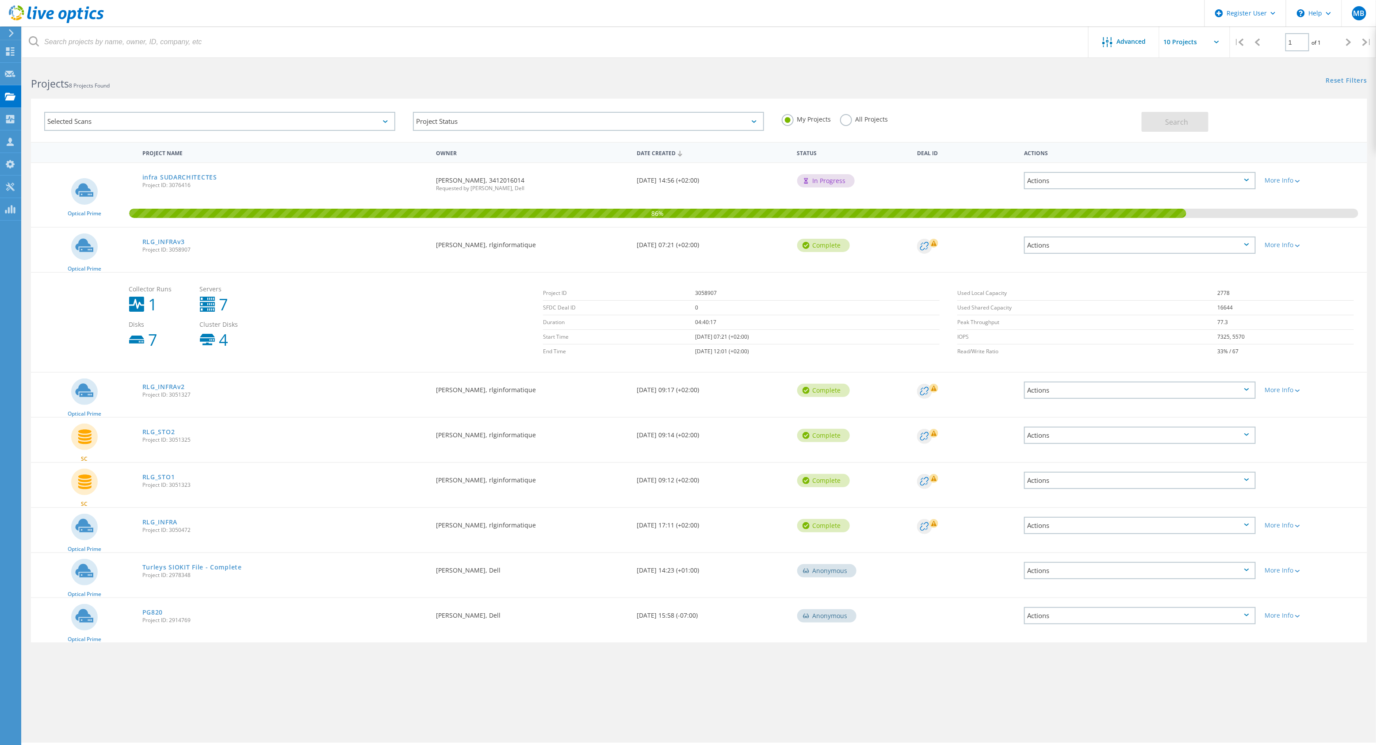
click at [1255, 244] on div "Actions" at bounding box center [1140, 245] width 232 height 17
click at [1229, 264] on div "Delete" at bounding box center [1140, 266] width 230 height 14
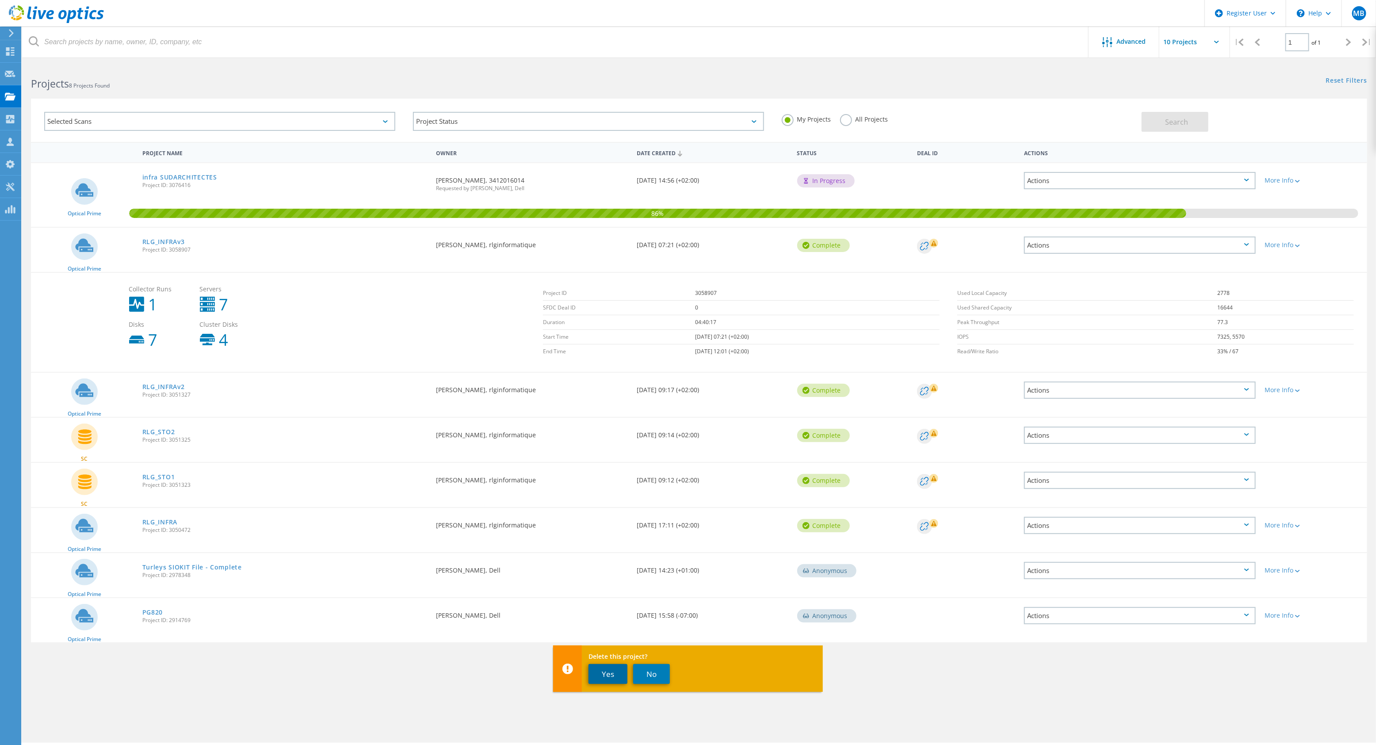
click at [599, 675] on button "Yes" at bounding box center [607, 674] width 39 height 20
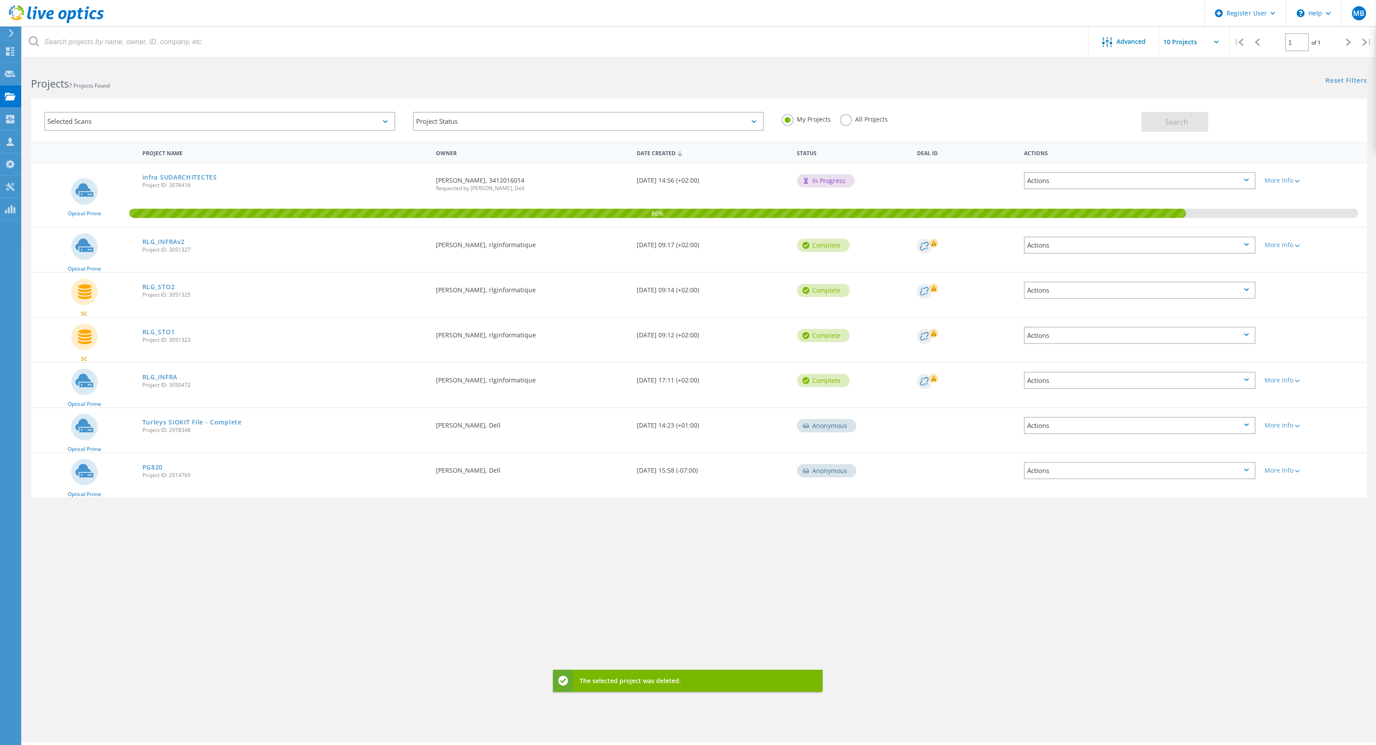
click at [1202, 239] on div "Actions" at bounding box center [1140, 245] width 232 height 17
click at [1057, 265] on div "Delete" at bounding box center [1140, 266] width 230 height 14
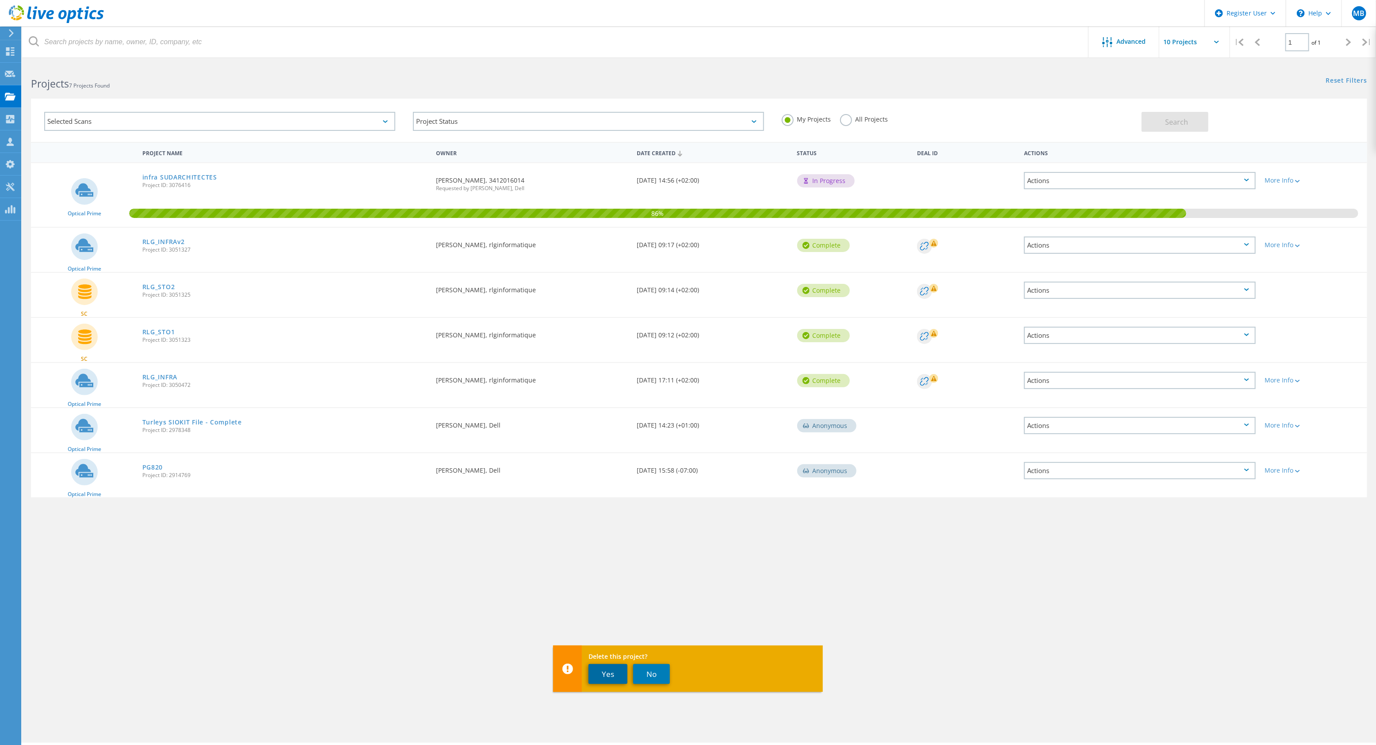
click at [616, 668] on button "Yes" at bounding box center [607, 674] width 39 height 20
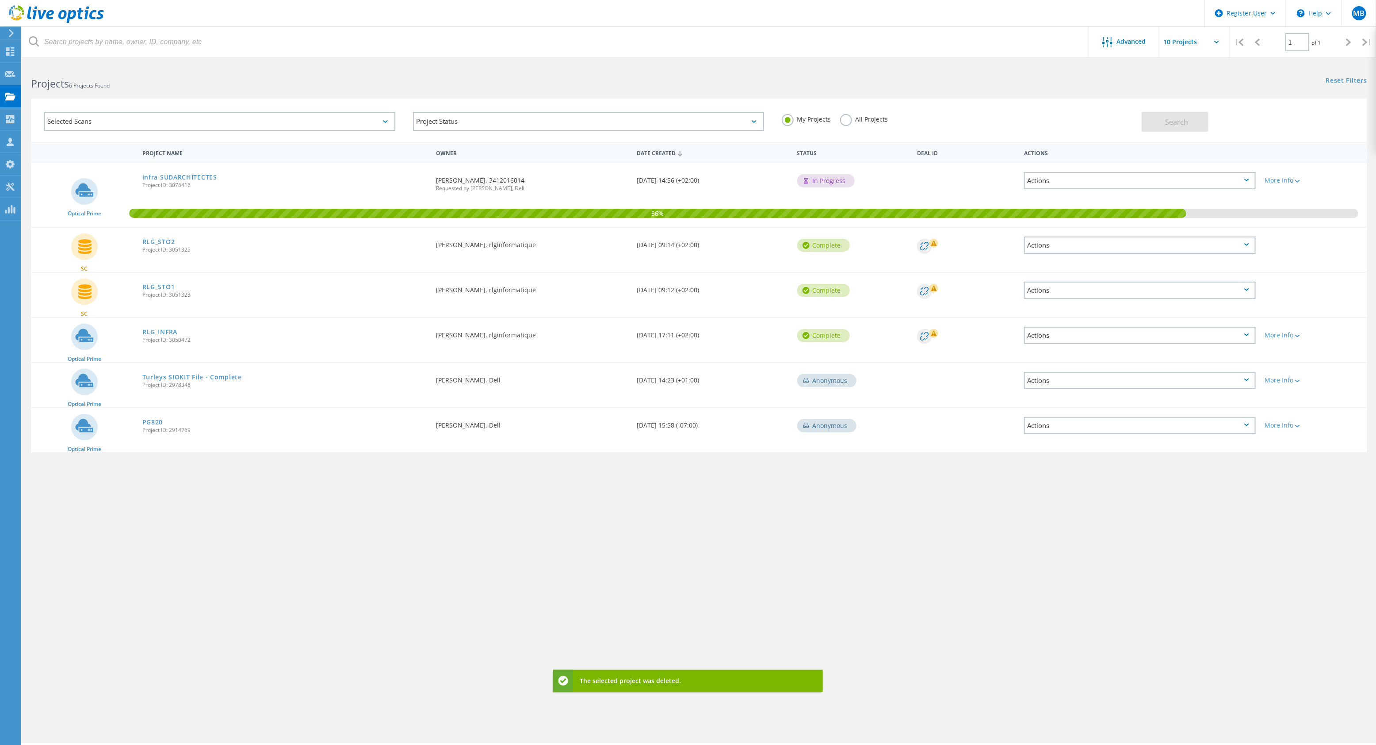
click at [1086, 248] on div "Actions" at bounding box center [1140, 245] width 232 height 17
click at [1048, 253] on div "Delete" at bounding box center [1140, 259] width 230 height 14
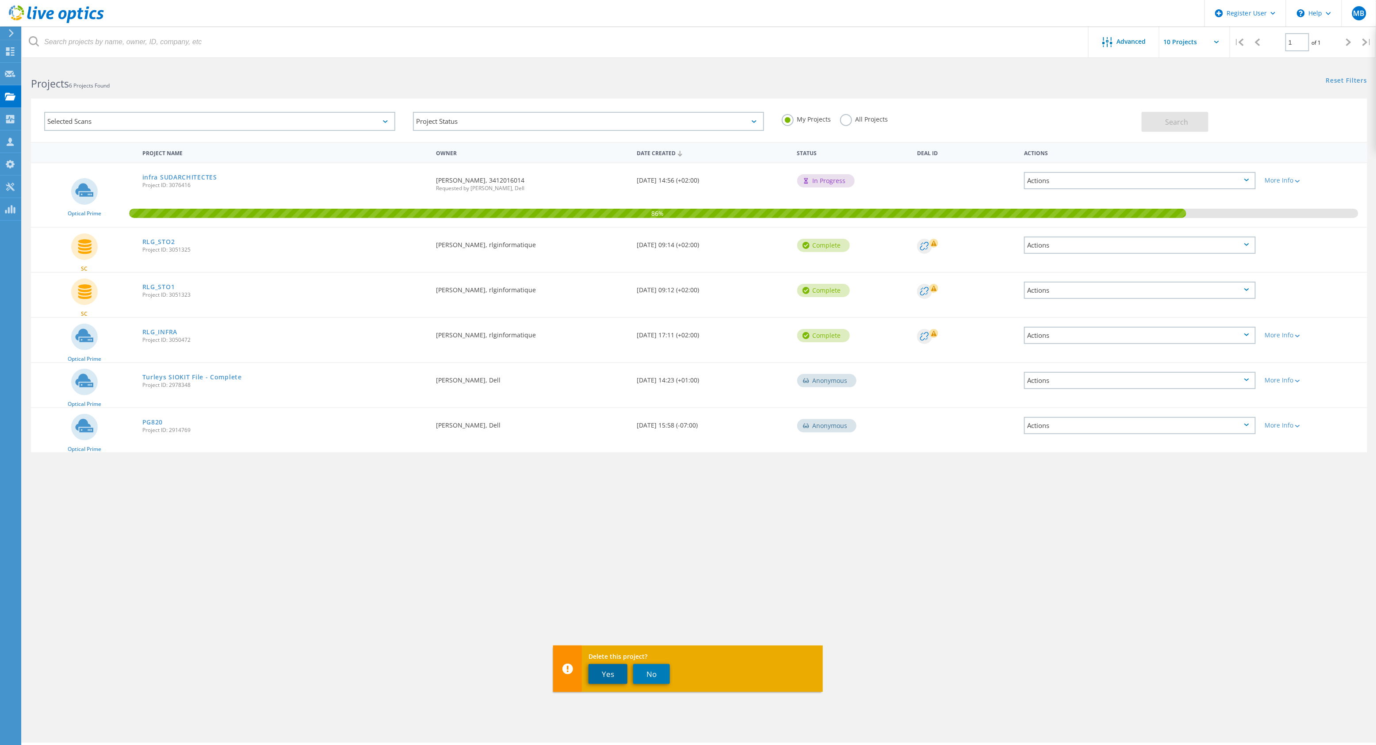
click at [614, 671] on button "Yes" at bounding box center [607, 674] width 39 height 20
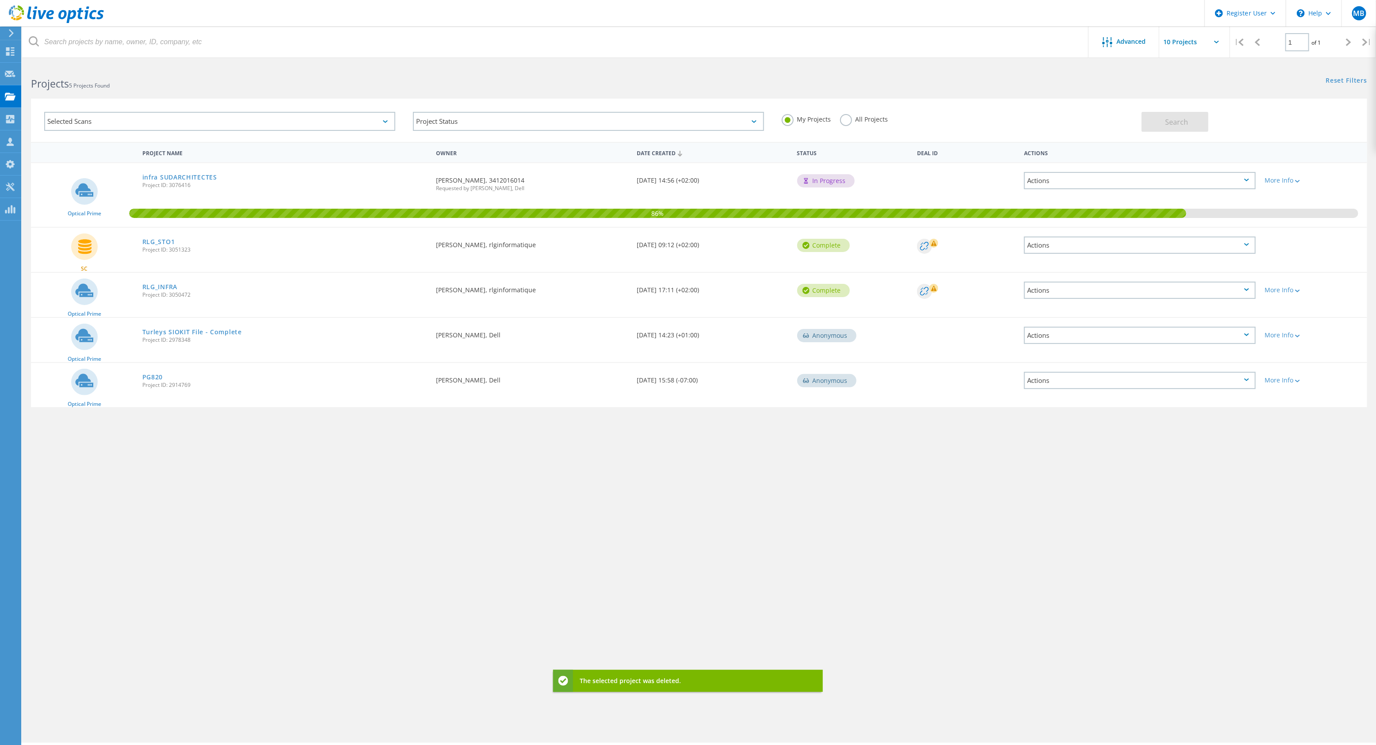
click at [1062, 244] on div "Actions" at bounding box center [1140, 245] width 232 height 17
click at [1057, 254] on div "Delete" at bounding box center [1140, 259] width 230 height 14
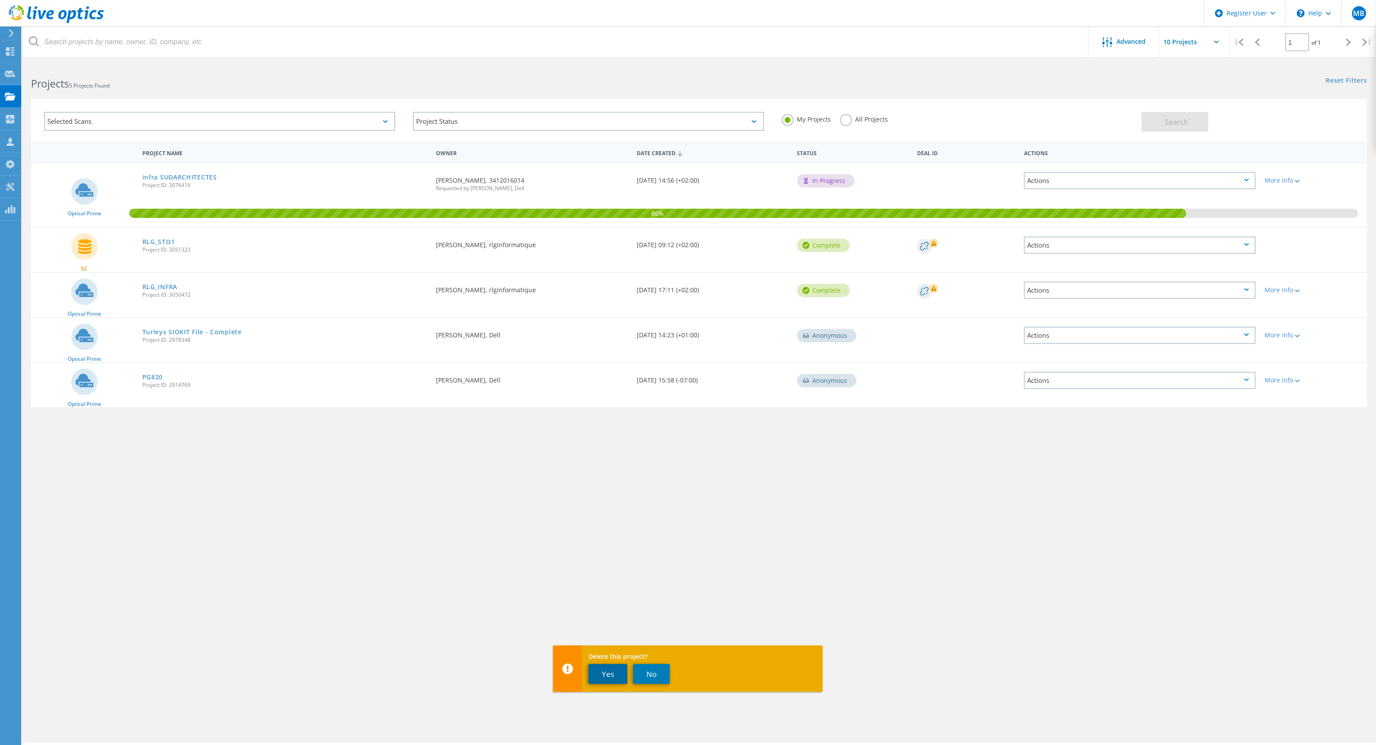
click at [608, 679] on button "Yes" at bounding box center [607, 674] width 39 height 20
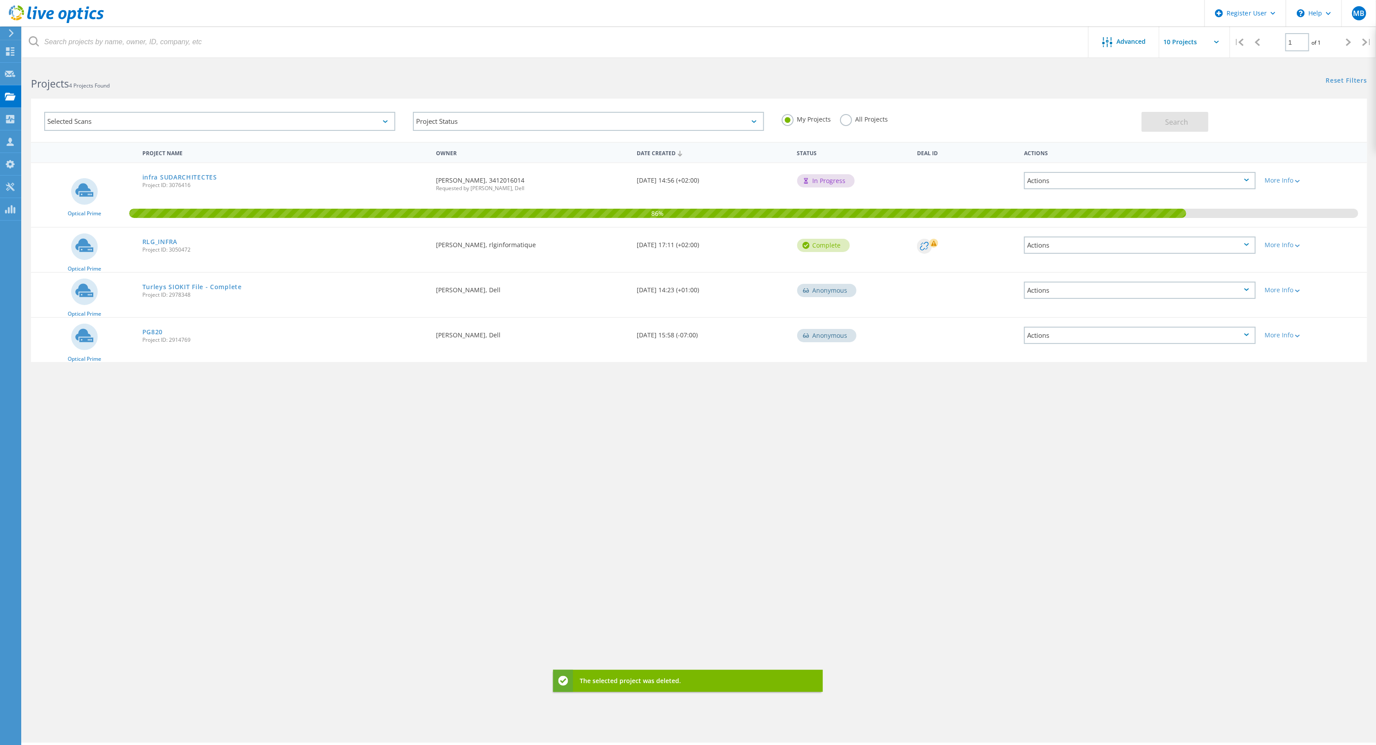
click at [1055, 239] on div "Actions" at bounding box center [1140, 245] width 232 height 17
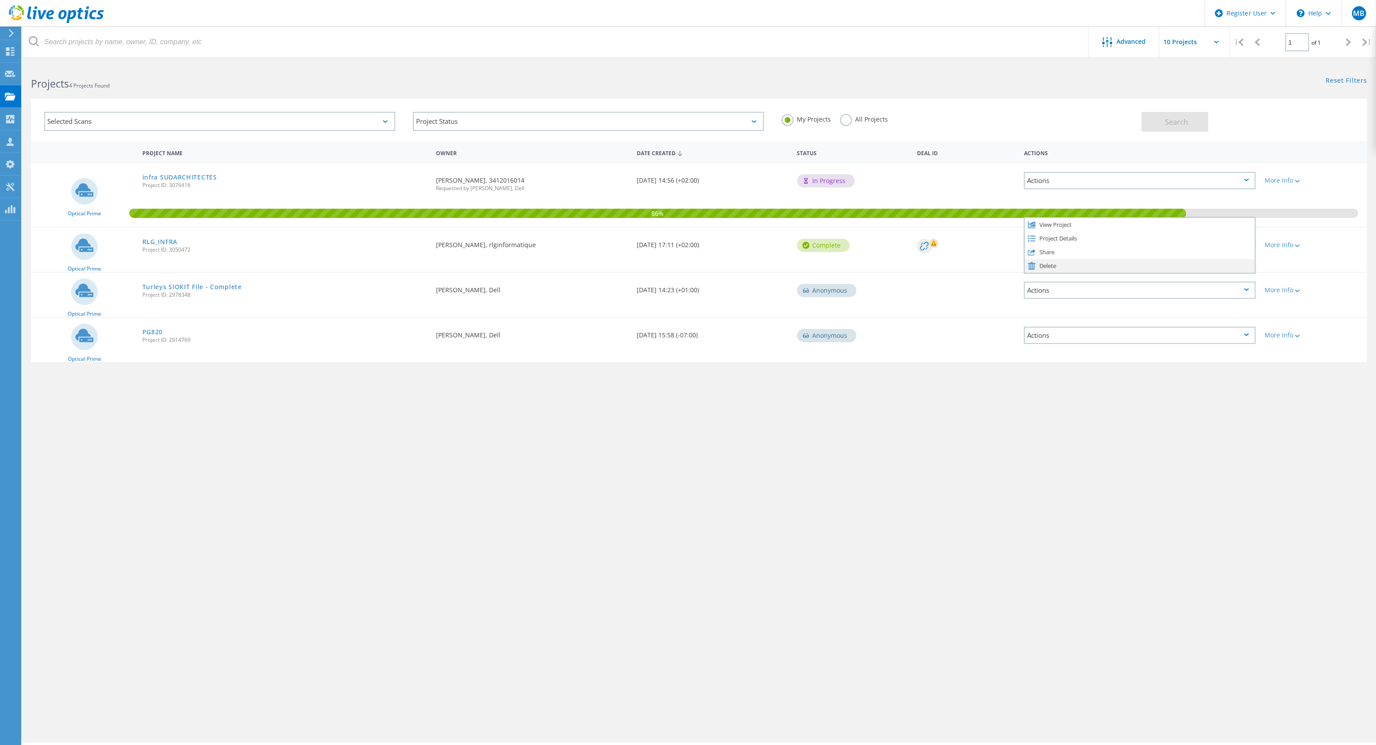
click at [1112, 266] on div "Delete" at bounding box center [1140, 266] width 230 height 14
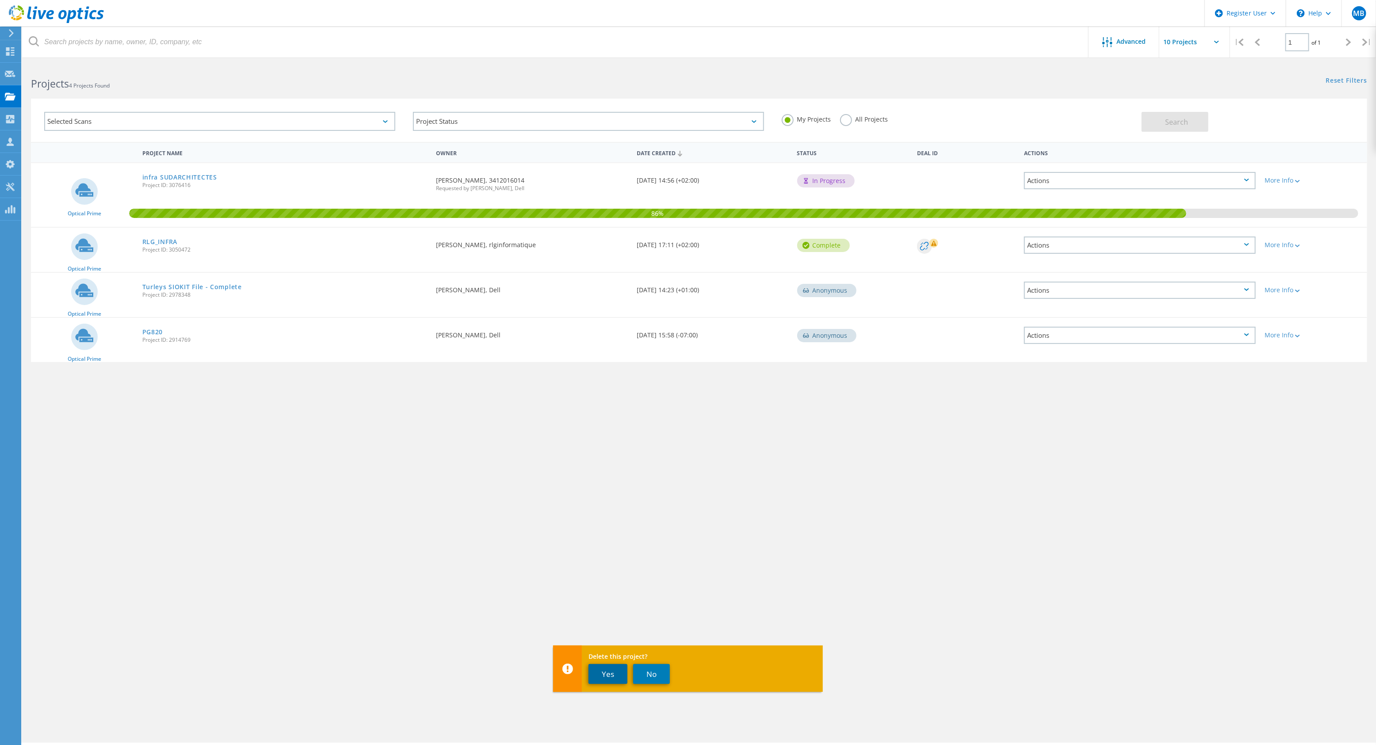
click at [619, 680] on button "Yes" at bounding box center [607, 674] width 39 height 20
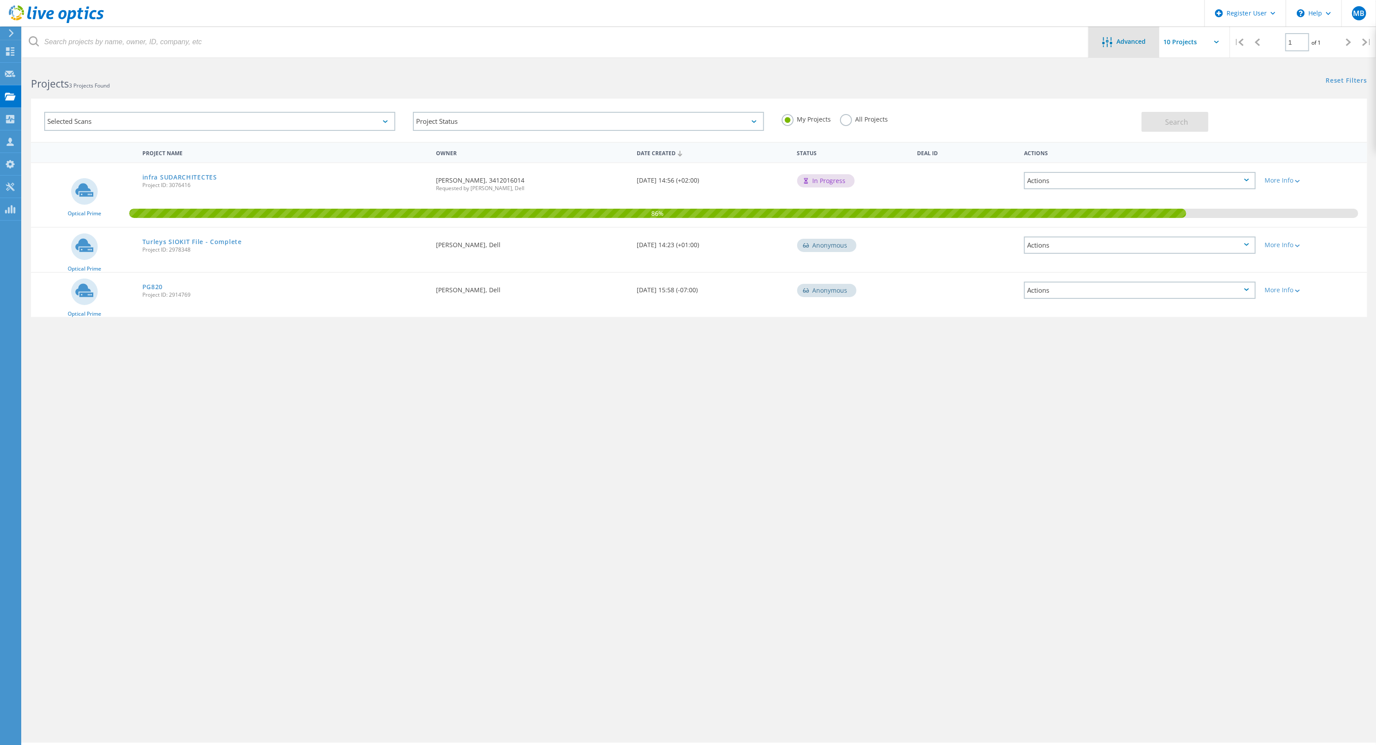
click at [1101, 46] on div "Advanced" at bounding box center [1123, 42] width 71 height 11
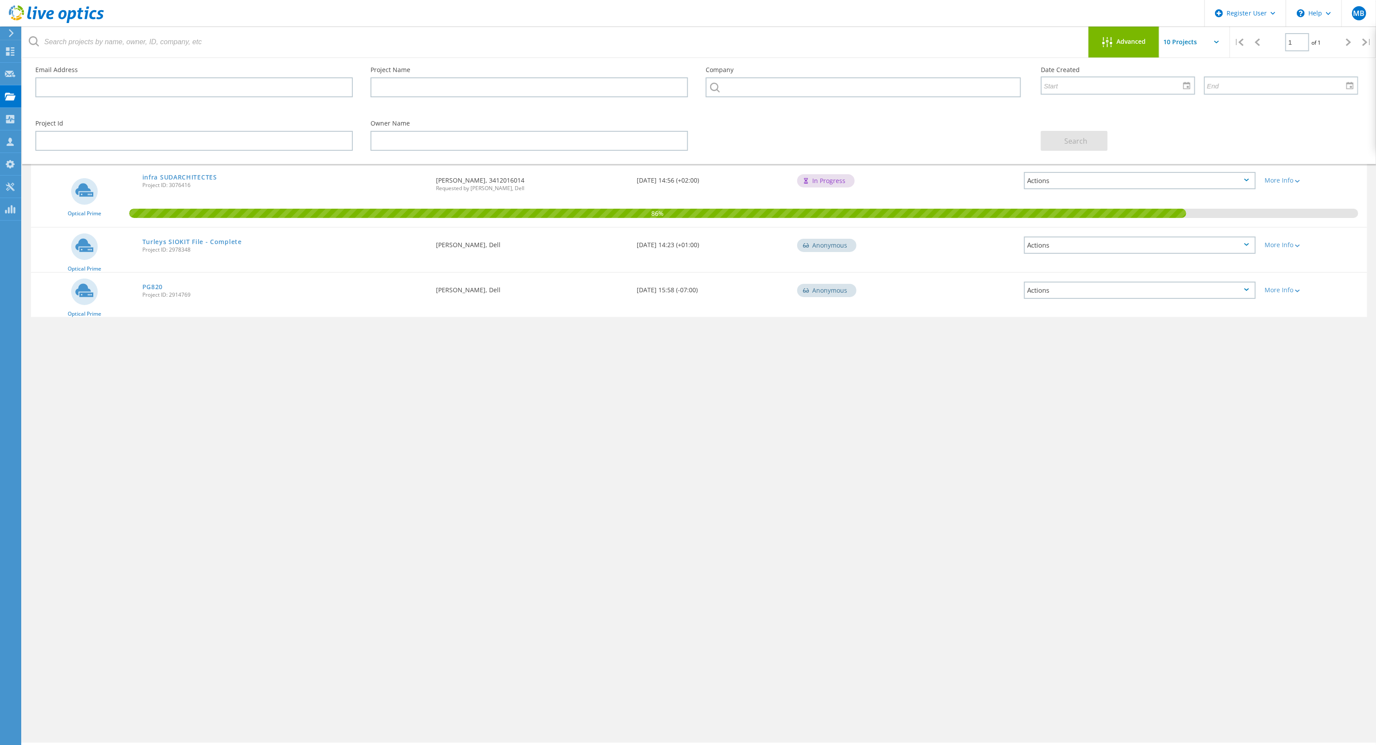
click at [1101, 46] on div "Advanced" at bounding box center [1123, 42] width 71 height 11
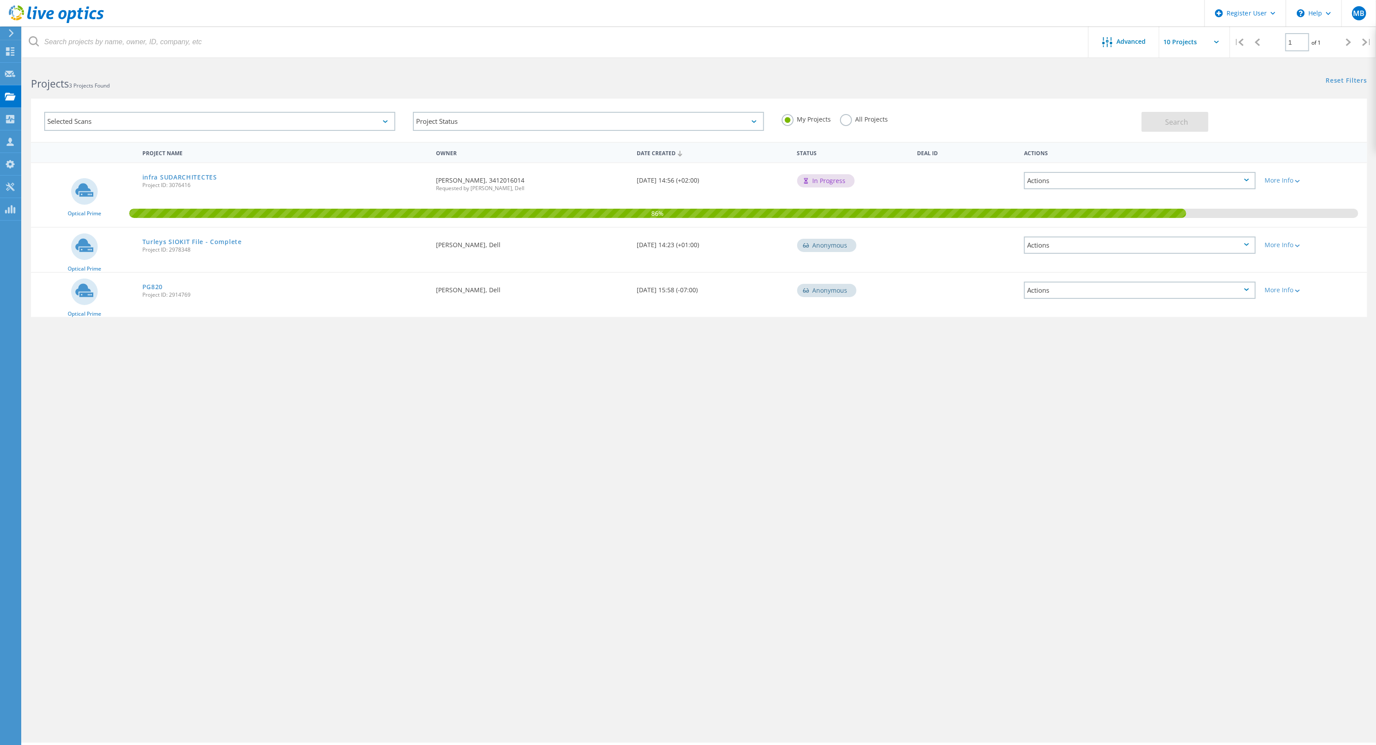
click at [111, 112] on div "Selected Scans" at bounding box center [219, 121] width 351 height 19
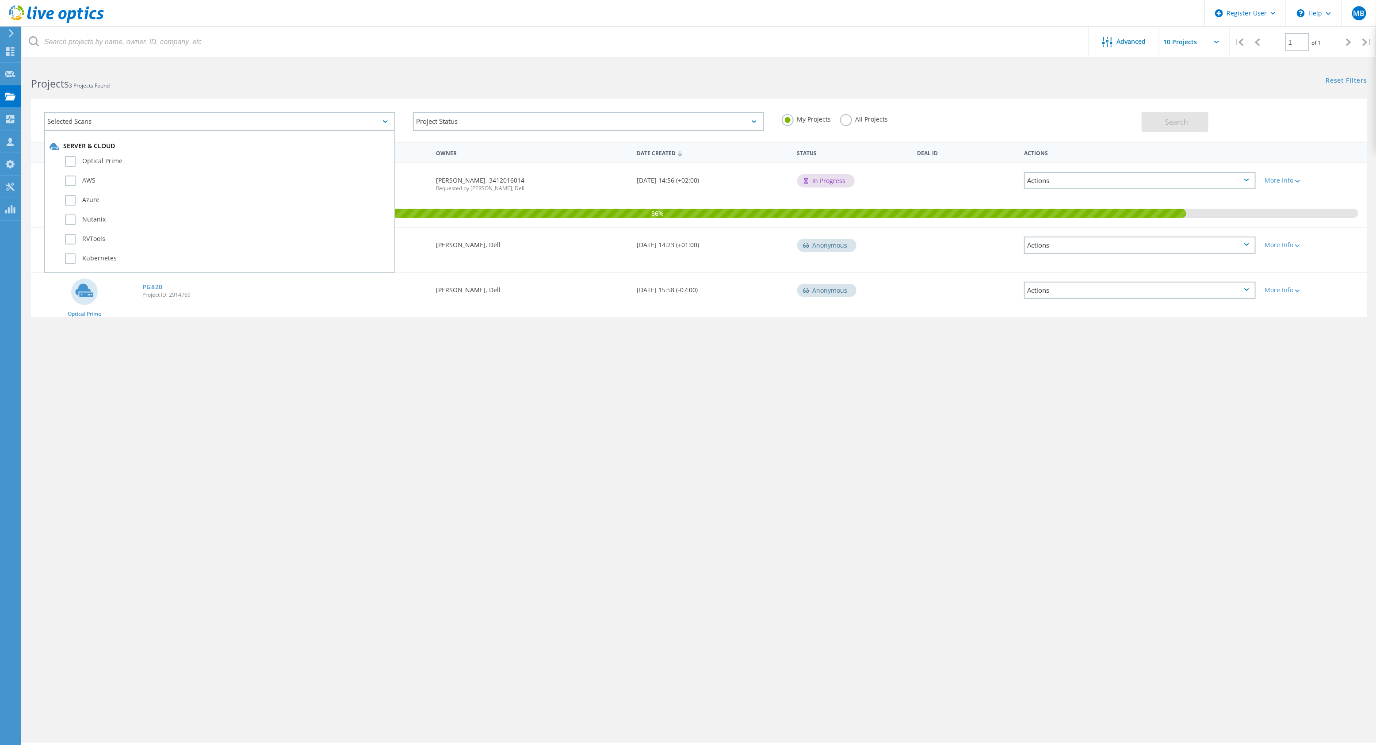
click at [111, 112] on div "Selected Scans" at bounding box center [219, 121] width 351 height 19
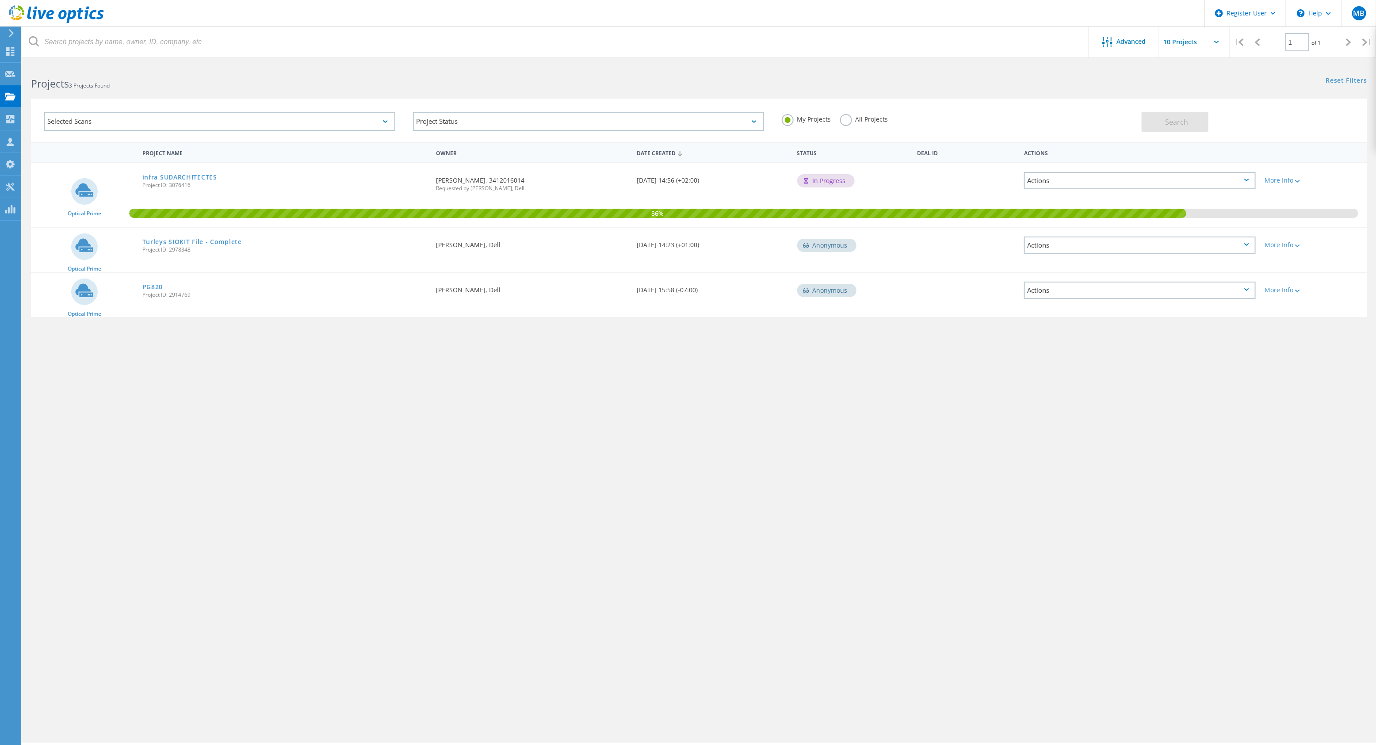
click at [1236, 289] on div "Actions" at bounding box center [1140, 290] width 232 height 17
click at [1087, 281] on div "Project Details" at bounding box center [1140, 284] width 230 height 14
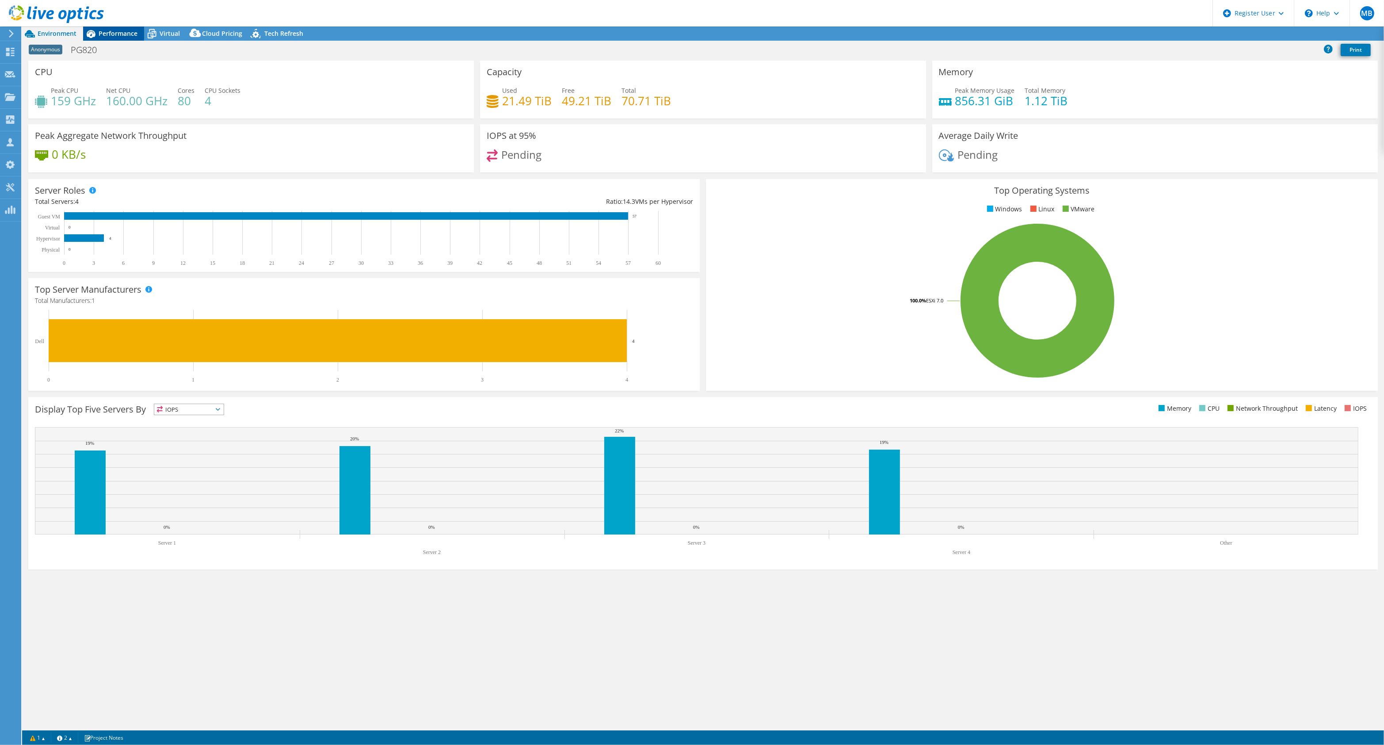
click at [115, 36] on span "Performance" at bounding box center [118, 33] width 39 height 8
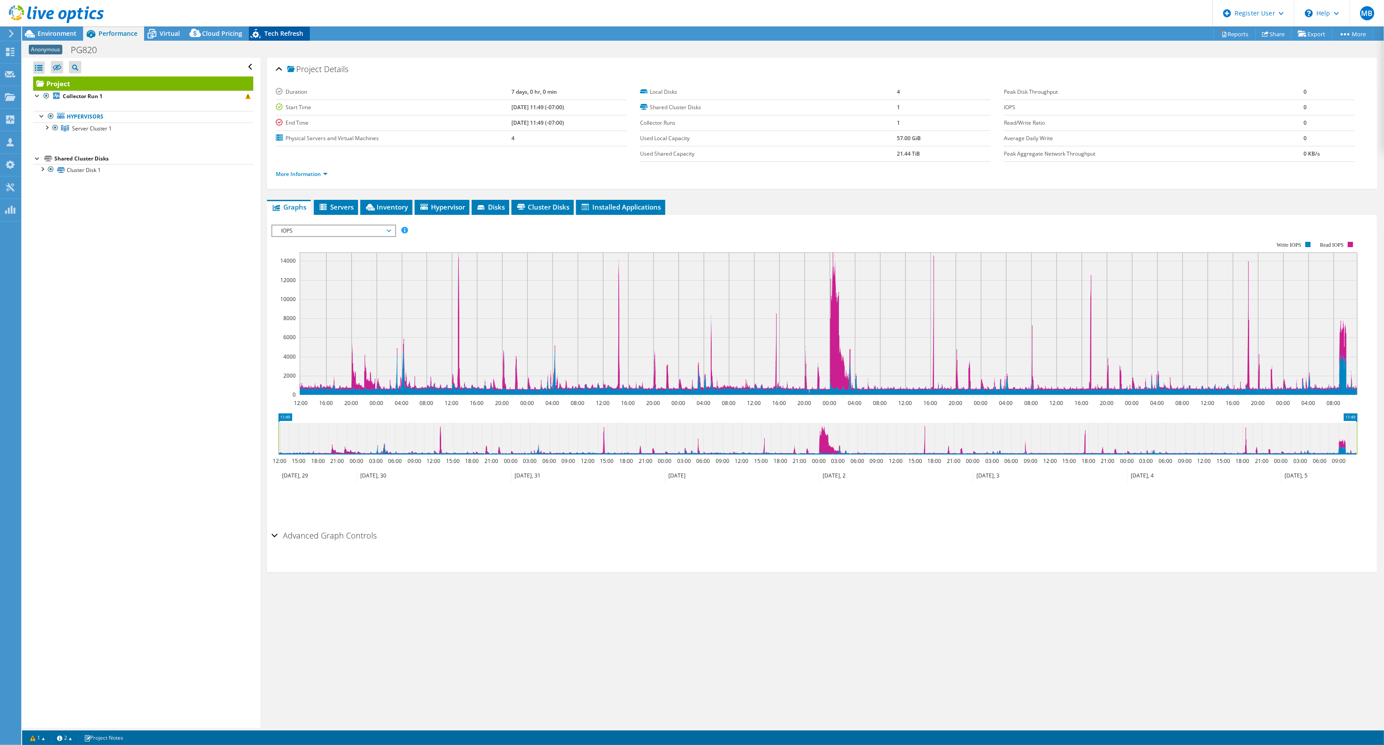
click at [277, 40] on div "Tech Refresh" at bounding box center [279, 34] width 61 height 14
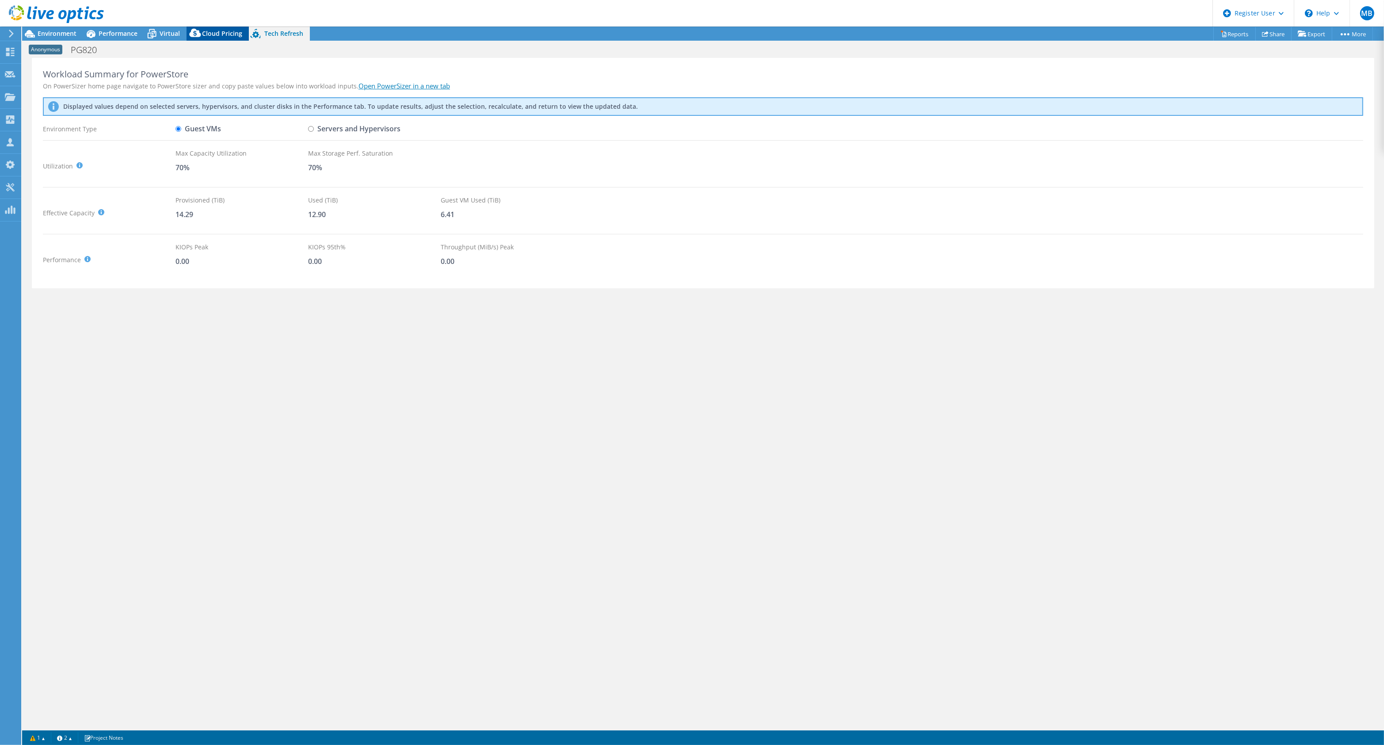
click at [214, 38] on div "Cloud Pricing" at bounding box center [218, 34] width 62 height 14
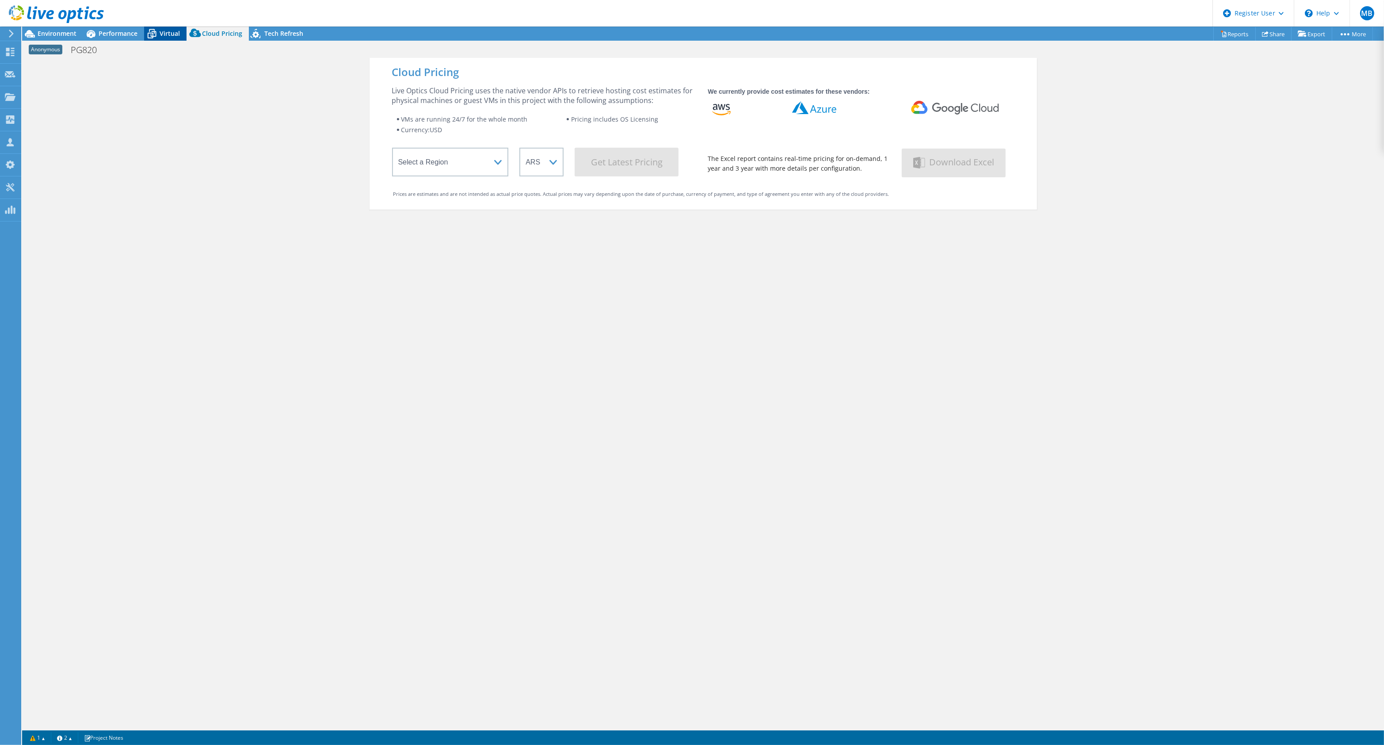
click at [164, 34] on span "Virtual" at bounding box center [170, 33] width 20 height 8
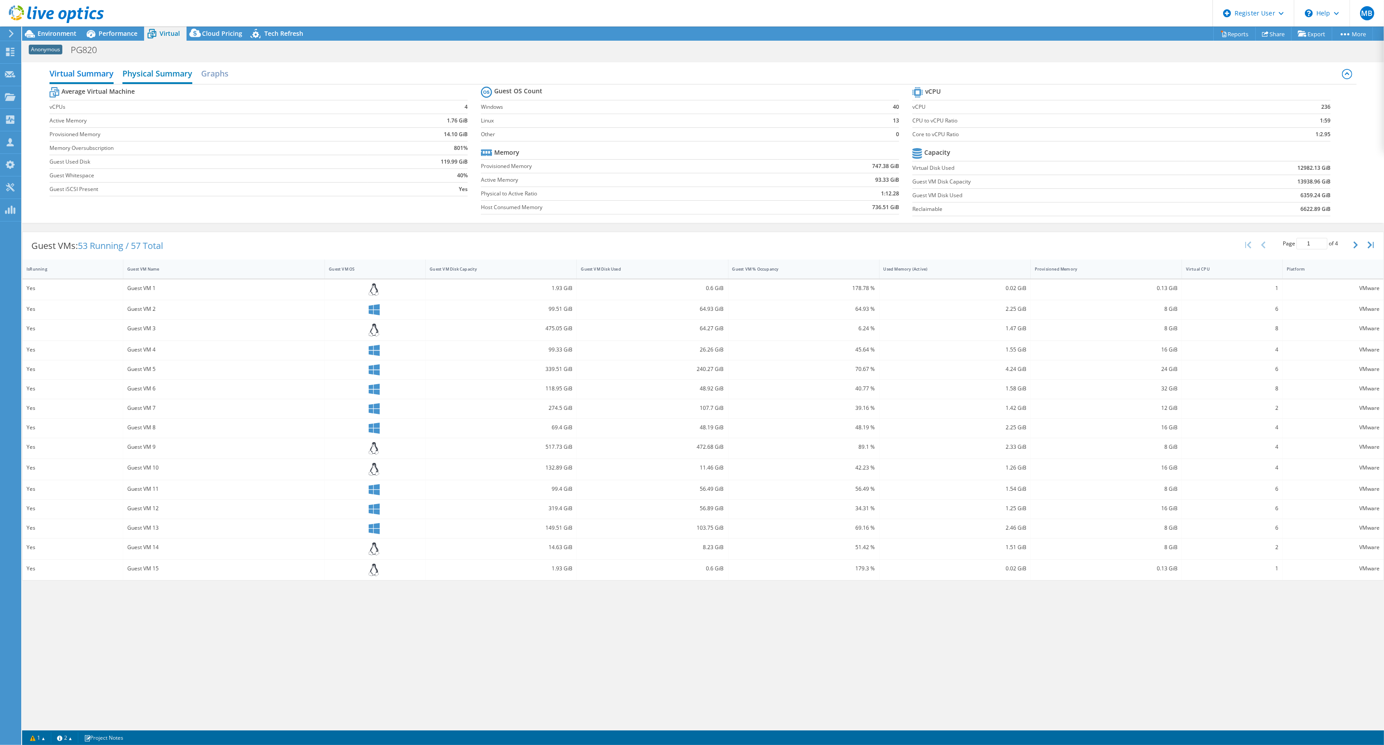
click at [168, 73] on h2 "Physical Summary" at bounding box center [157, 74] width 70 height 19
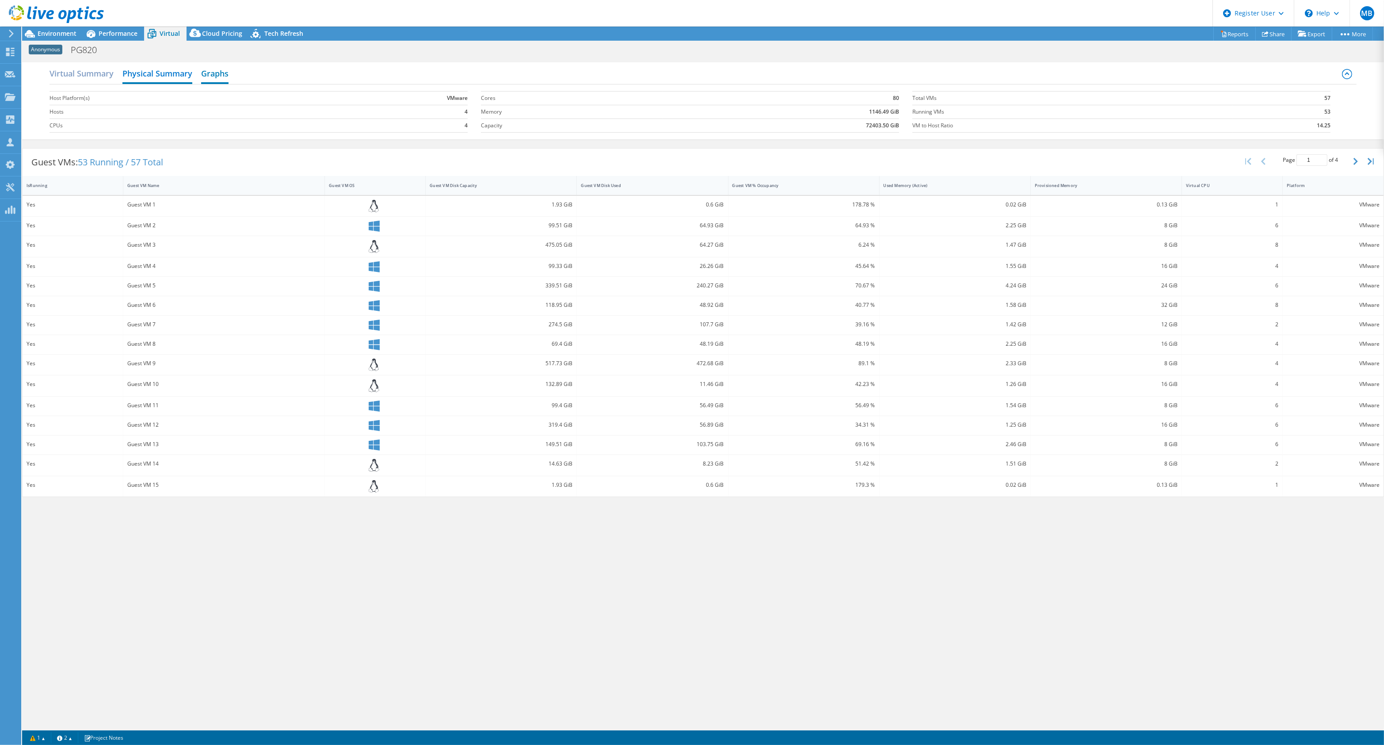
click at [221, 73] on h2 "Graphs" at bounding box center [214, 74] width 27 height 19
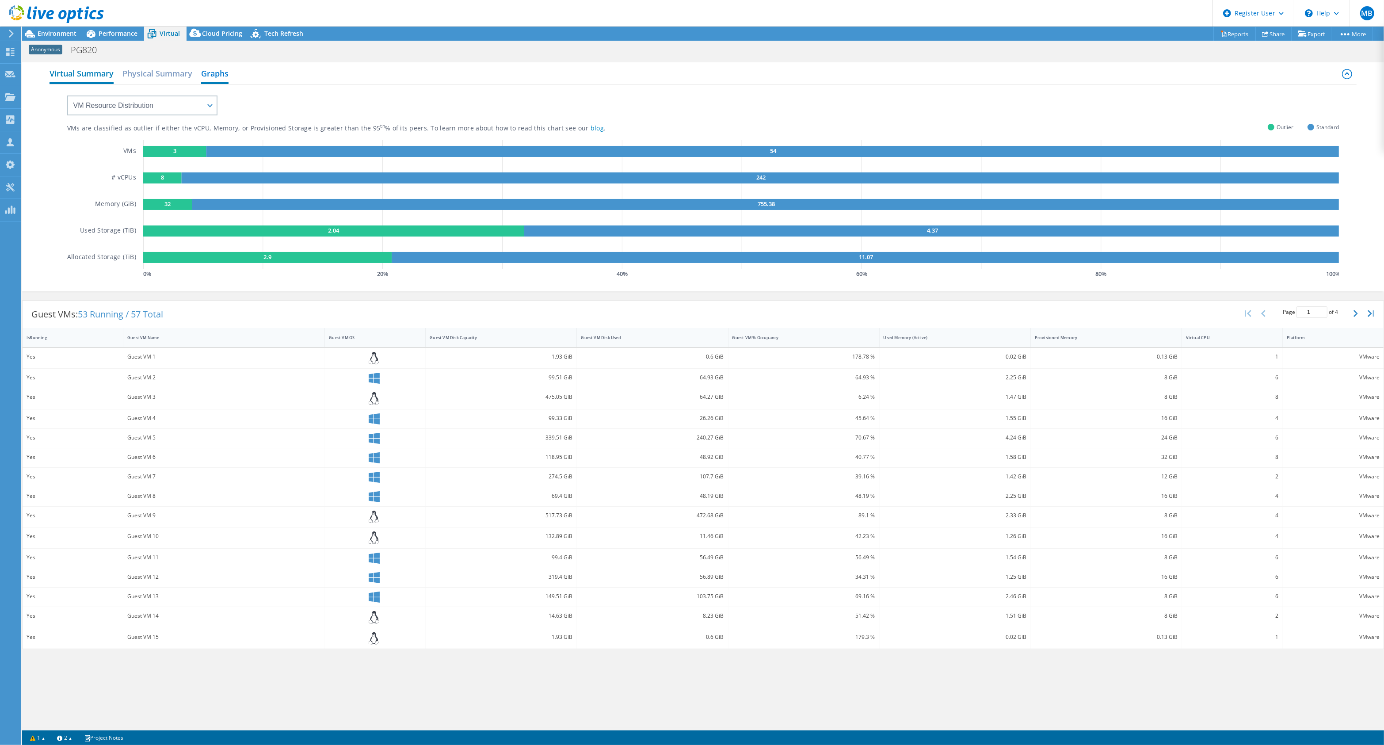
click at [69, 70] on h2 "Virtual Summary" at bounding box center [82, 74] width 64 height 19
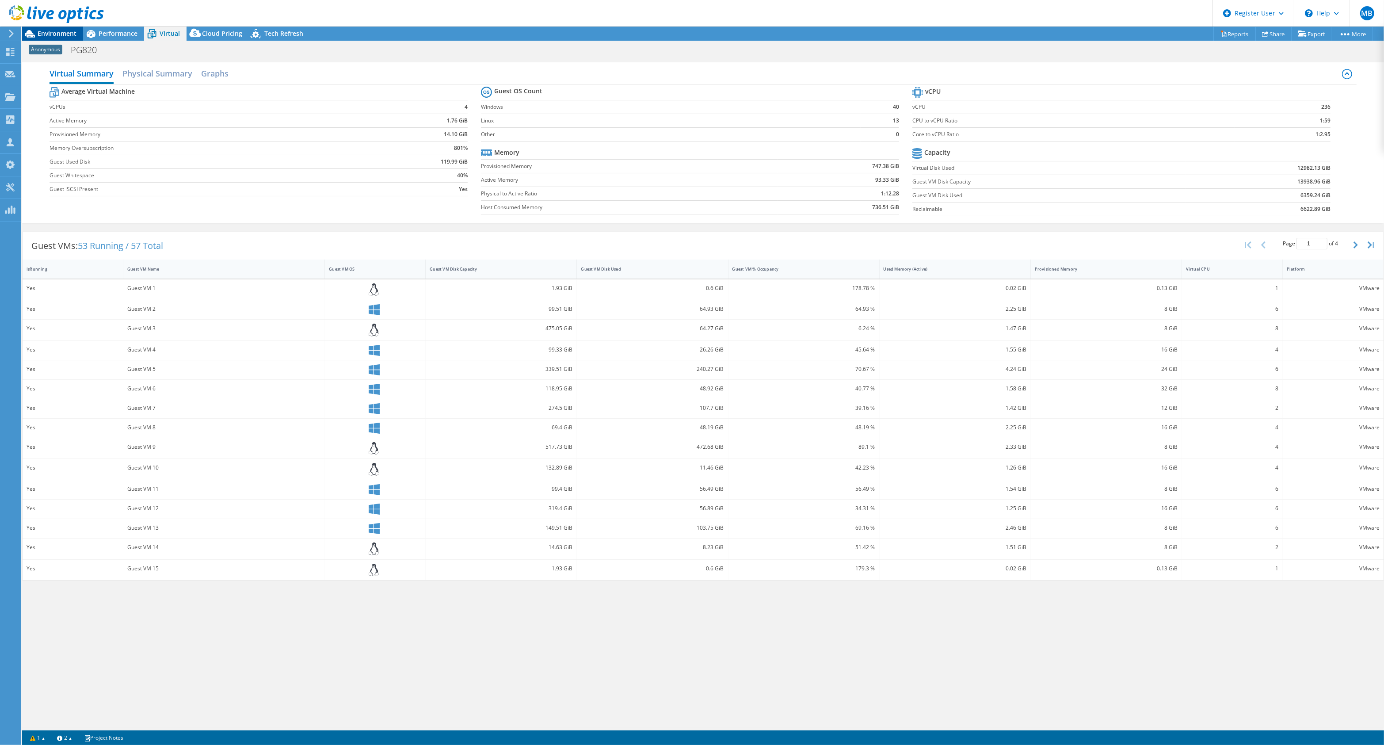
click at [49, 31] on span "Environment" at bounding box center [57, 33] width 39 height 8
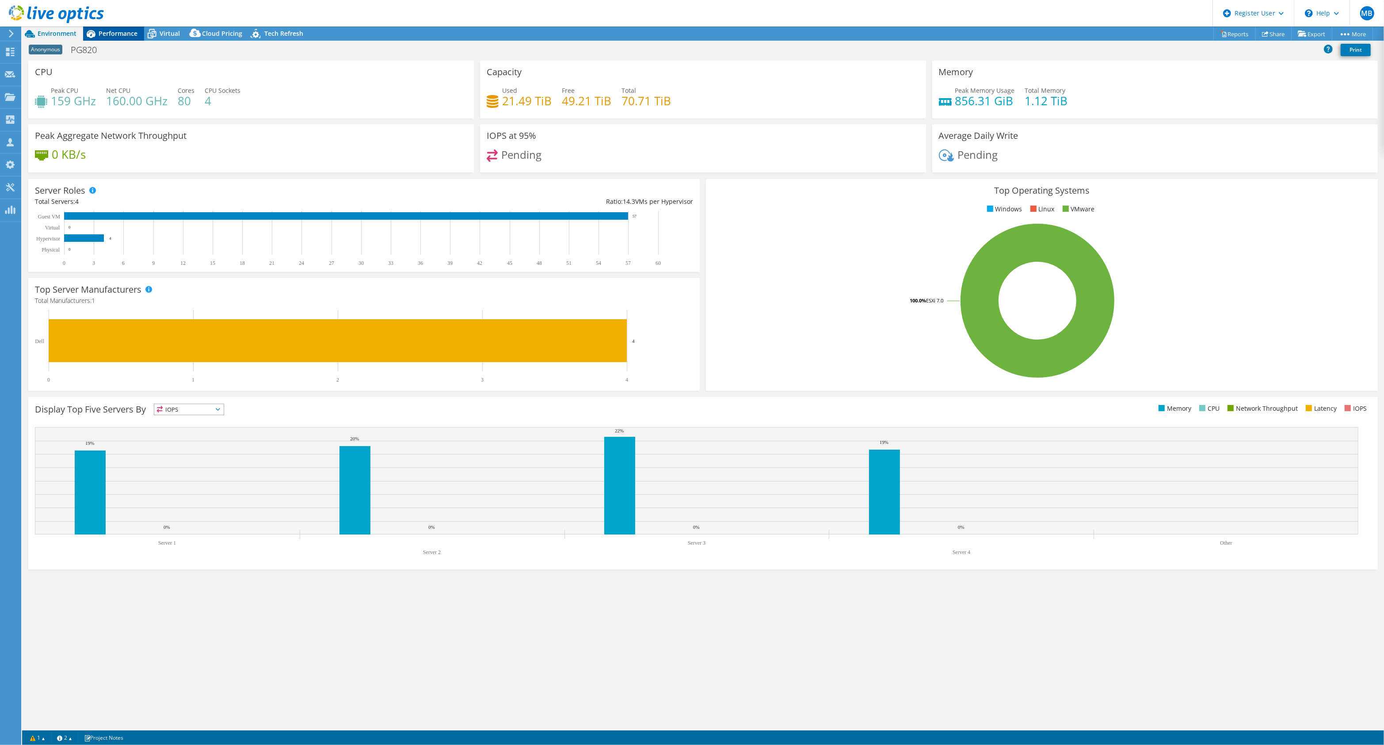
click at [90, 34] on icon at bounding box center [91, 34] width 9 height 8
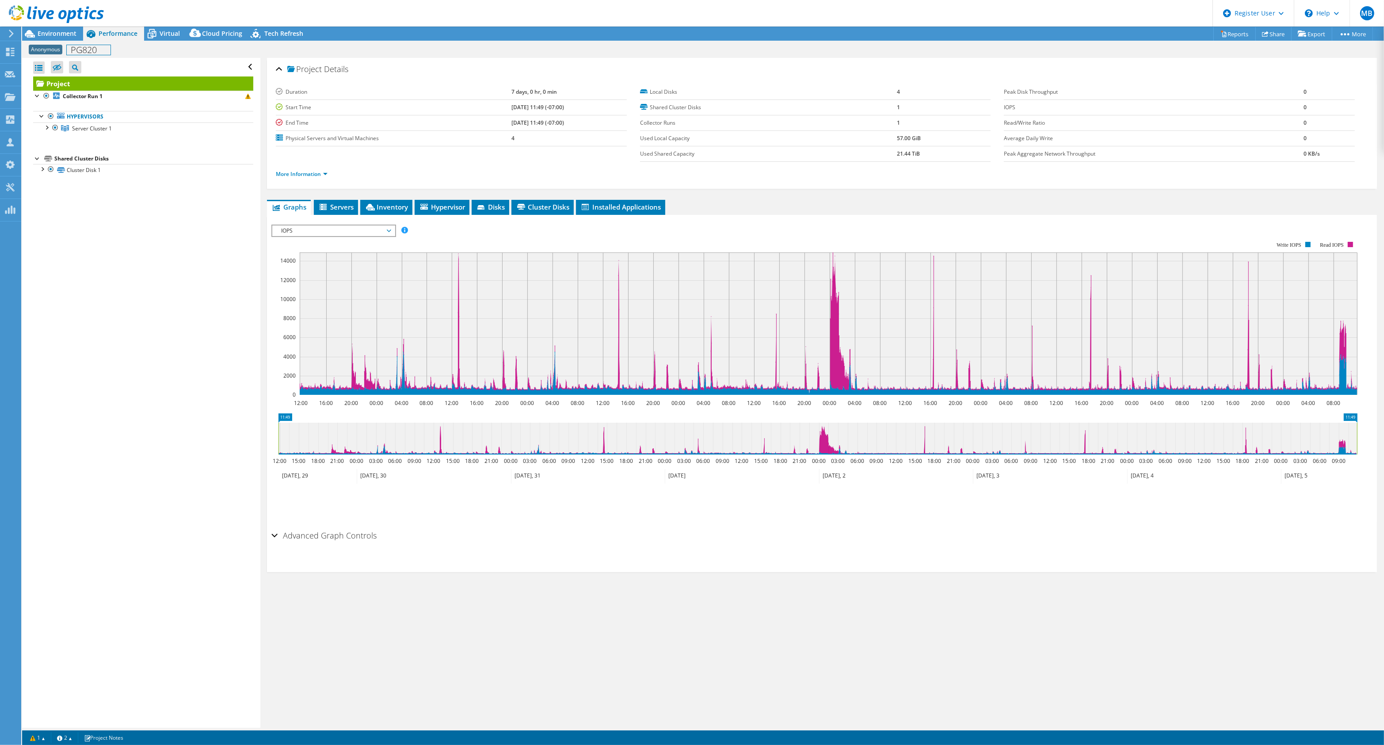
click at [90, 51] on h1 "PG820" at bounding box center [89, 50] width 44 height 10
click at [187, 52] on div "Anonymous PG820 Print" at bounding box center [703, 50] width 1362 height 16
click at [59, 72] on label at bounding box center [57, 67] width 12 height 12
click at [0, 0] on input "checkbox" at bounding box center [0, 0] width 0 height 0
click at [59, 72] on label at bounding box center [57, 67] width 12 height 12
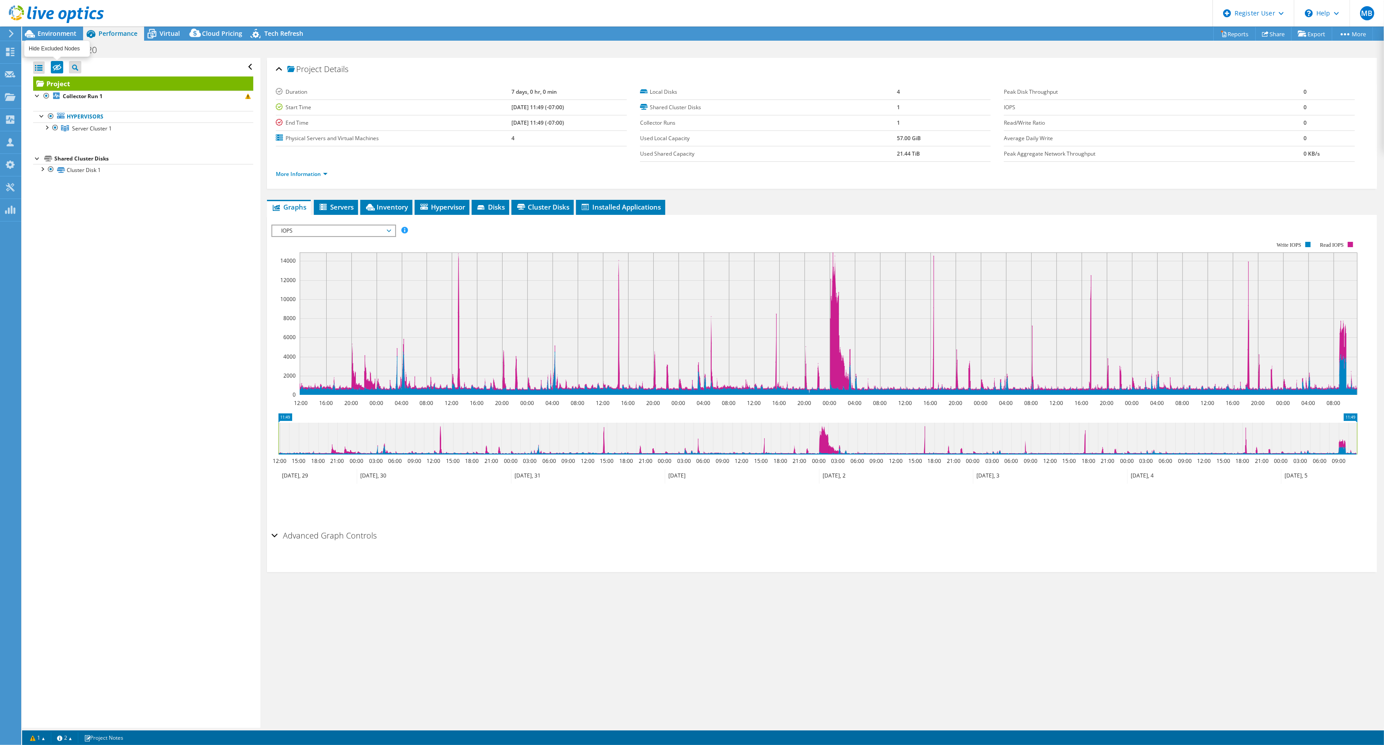
click at [0, 0] on input "checkbox" at bounding box center [0, 0] width 0 height 0
click at [59, 72] on label at bounding box center [57, 67] width 12 height 12
click at [0, 0] on input "checkbox" at bounding box center [0, 0] width 0 height 0
click at [59, 72] on label at bounding box center [57, 67] width 12 height 12
click at [0, 0] on input "checkbox" at bounding box center [0, 0] width 0 height 0
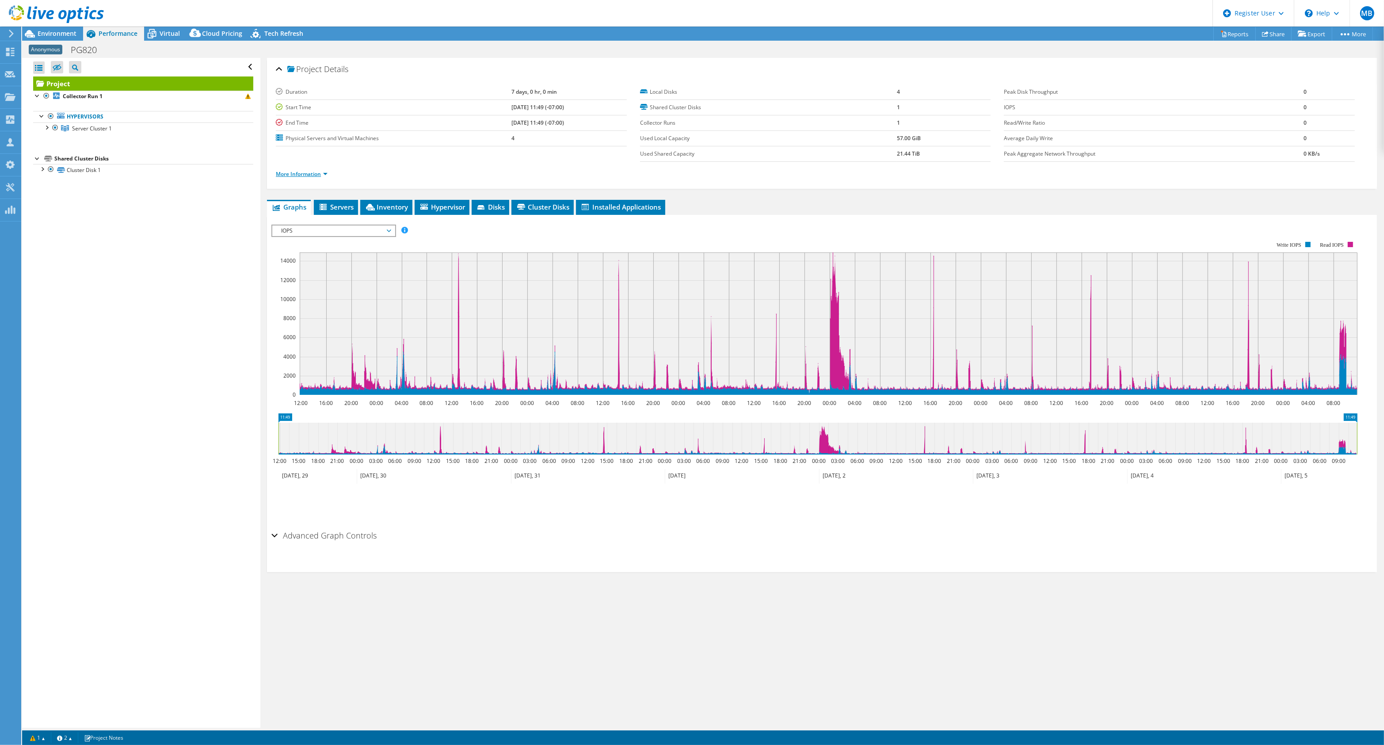
click at [309, 175] on link "More Information" at bounding box center [302, 174] width 52 height 8
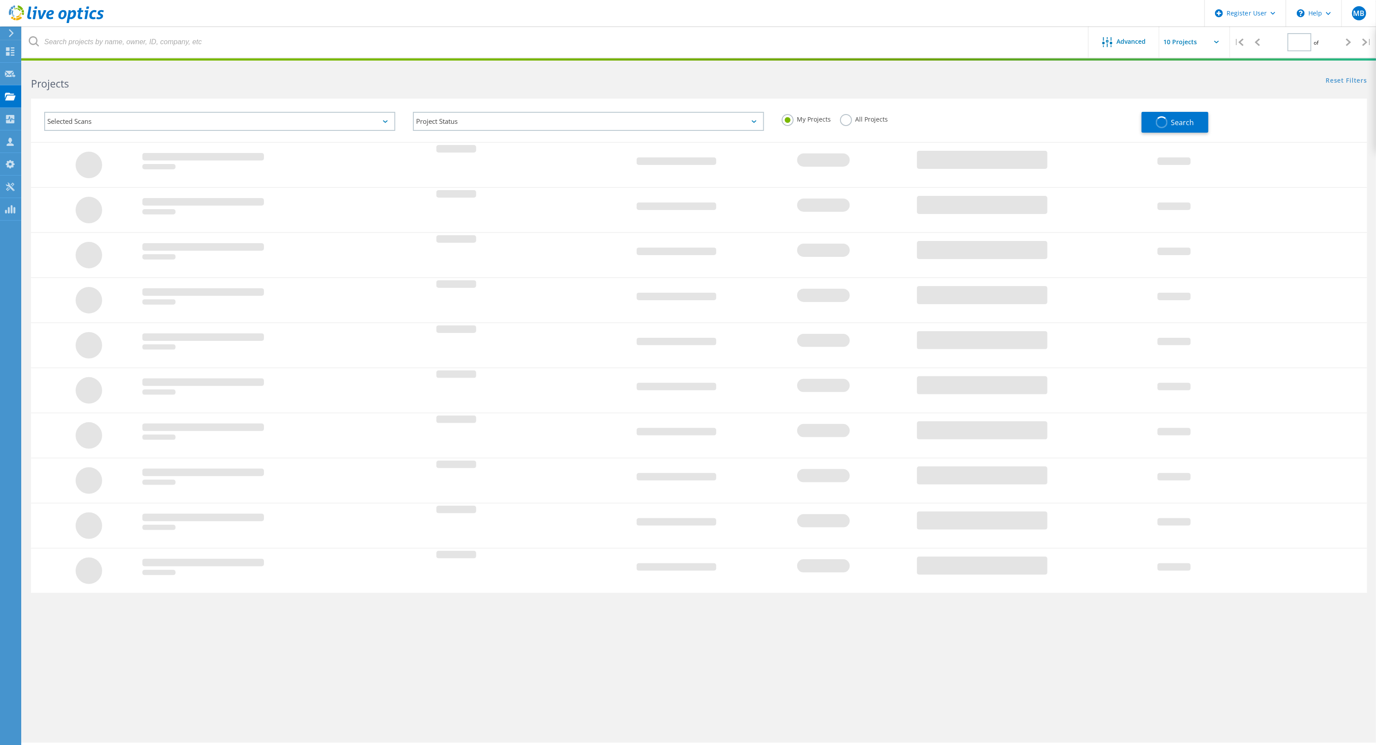
type input "1"
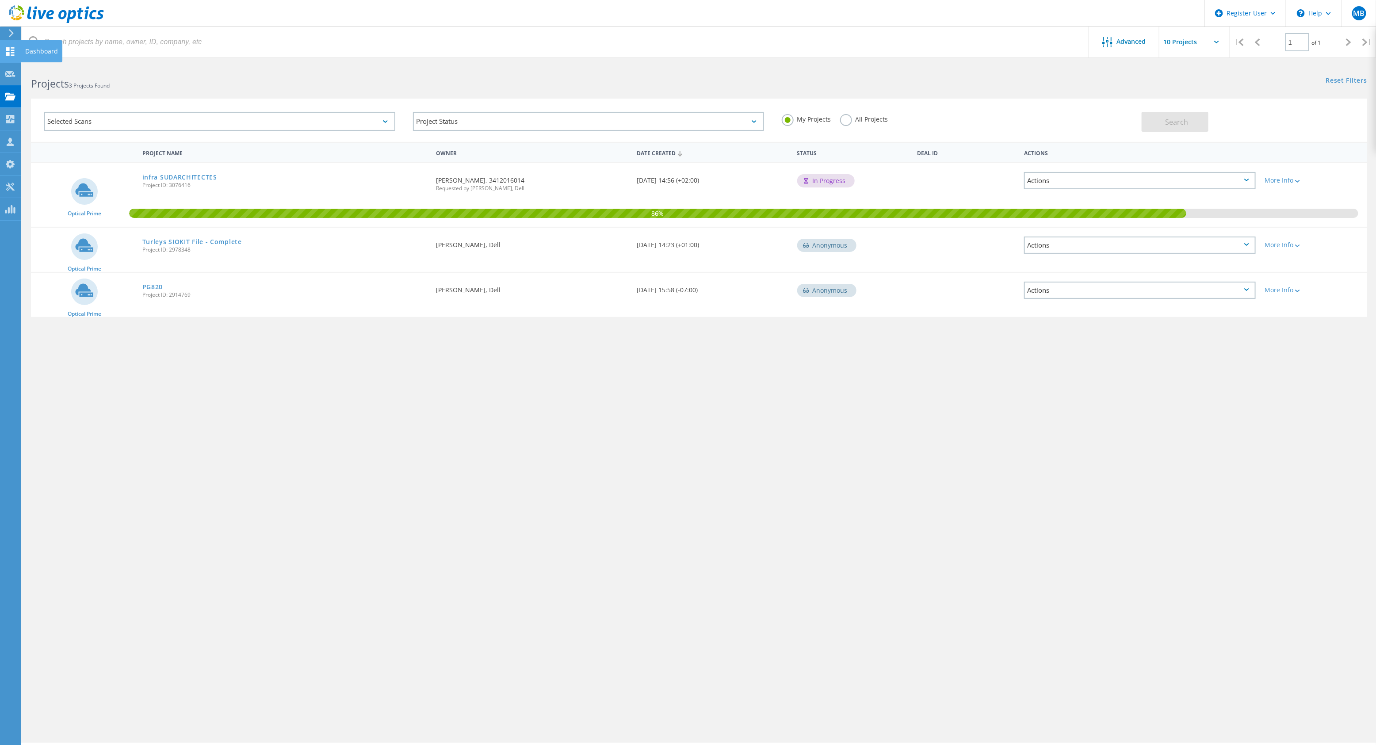
click at [6, 52] on use at bounding box center [10, 51] width 8 height 8
